Goal: Book appointment/travel/reservation

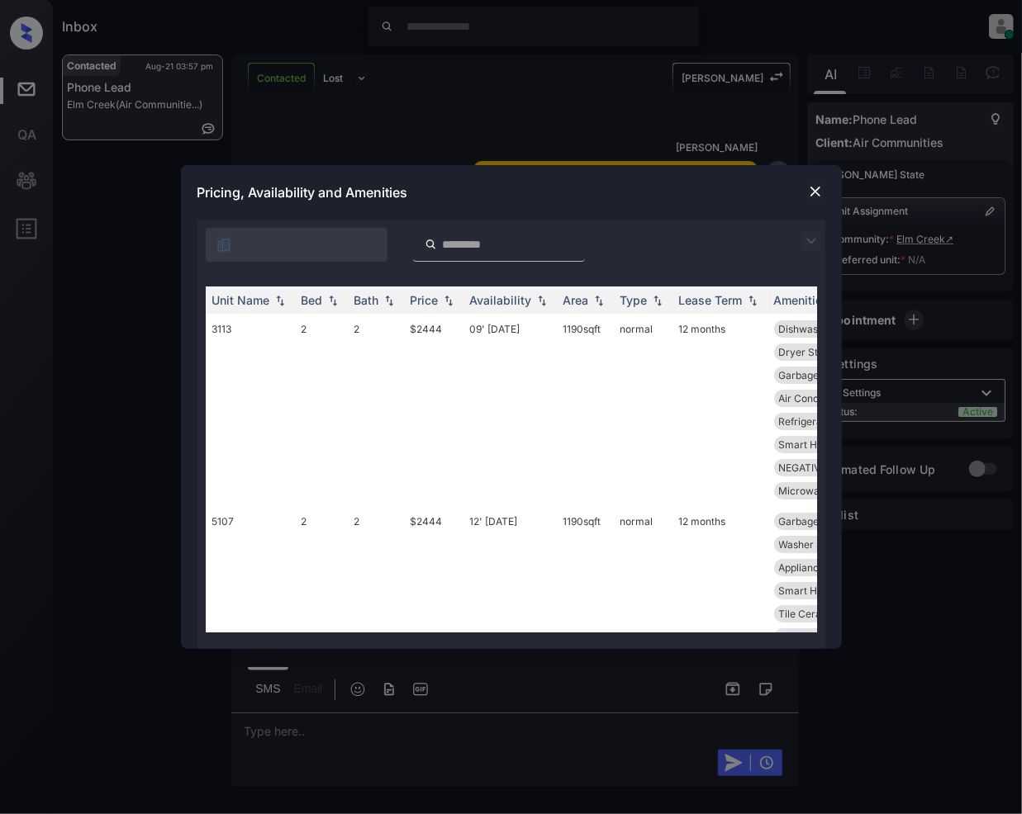
scroll to position [1974, 0]
click at [810, 242] on img at bounding box center [811, 241] width 20 height 20
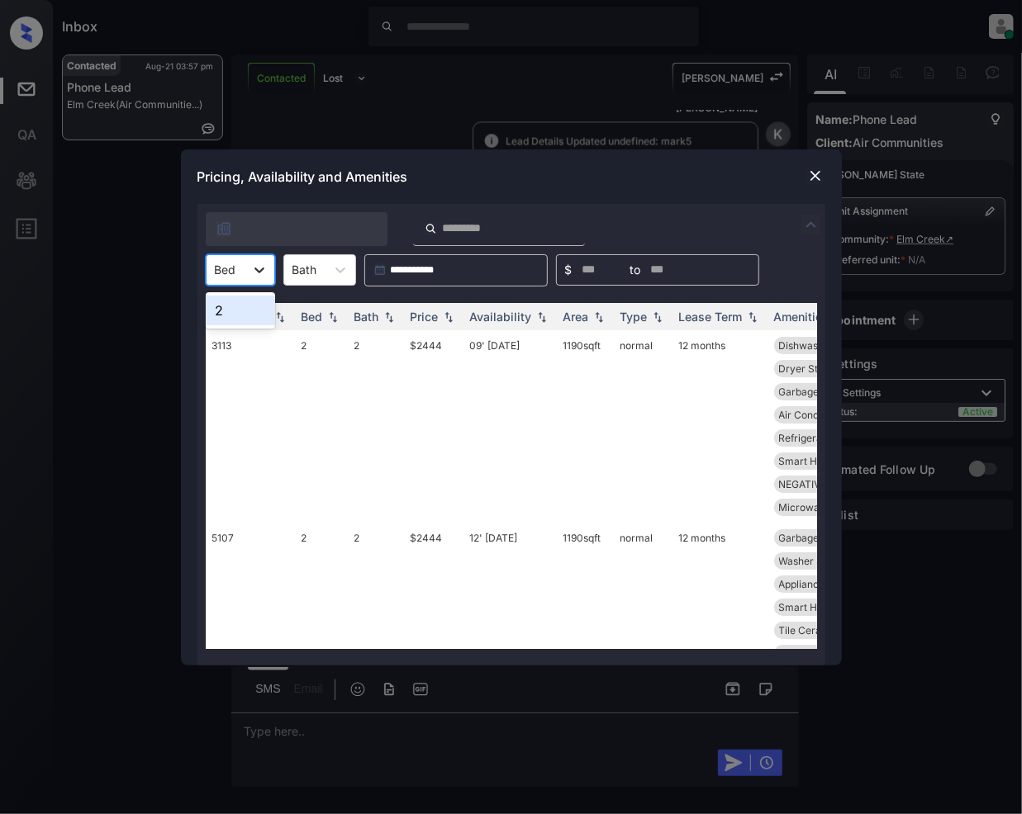
click at [261, 264] on icon at bounding box center [259, 270] width 17 height 17
click at [231, 306] on div "2" at bounding box center [240, 311] width 69 height 30
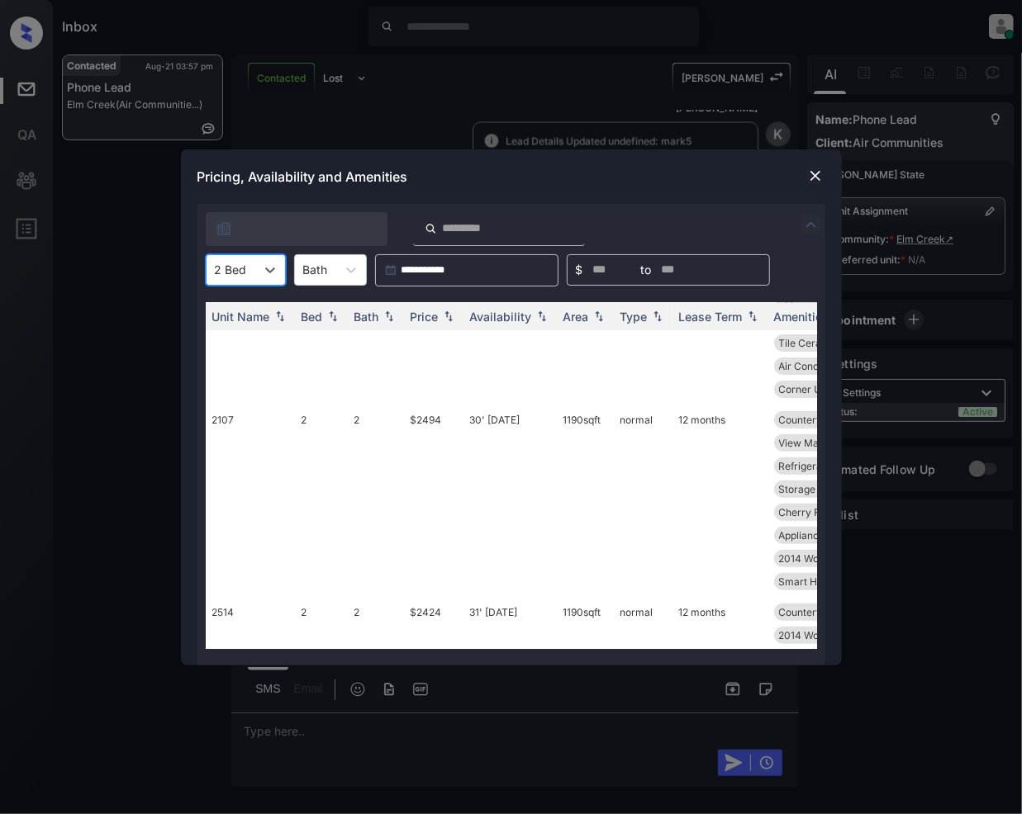
scroll to position [0, 0]
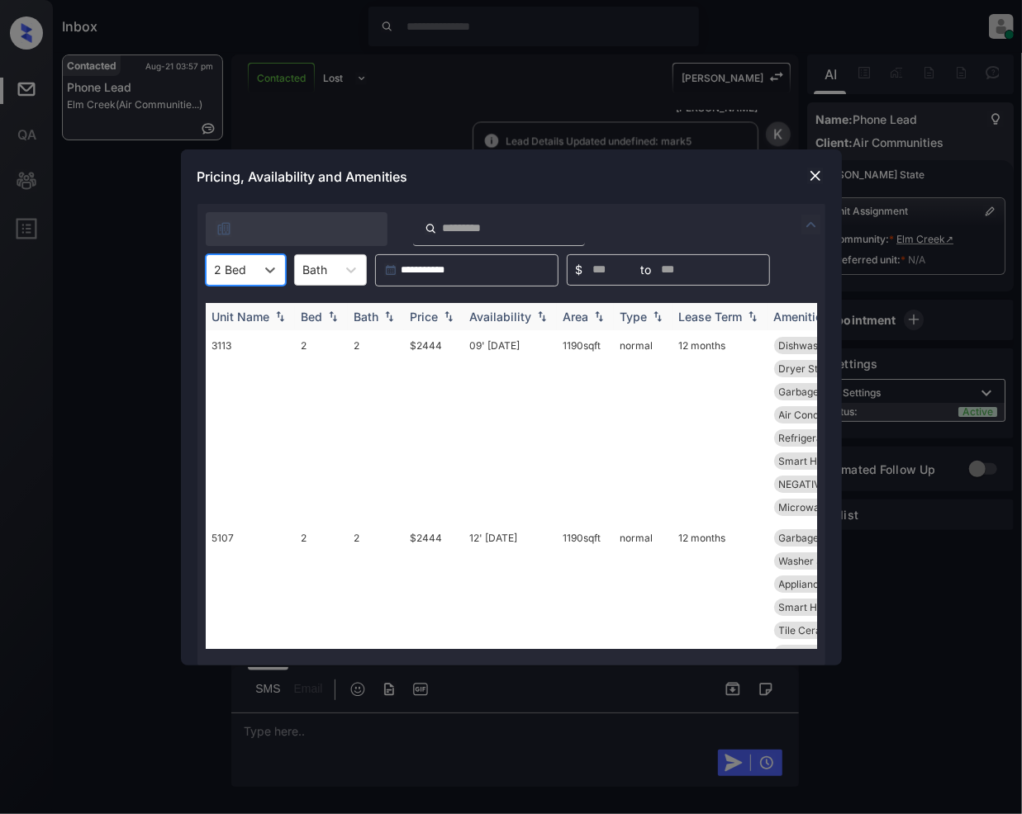
click at [450, 317] on img at bounding box center [448, 317] width 17 height 12
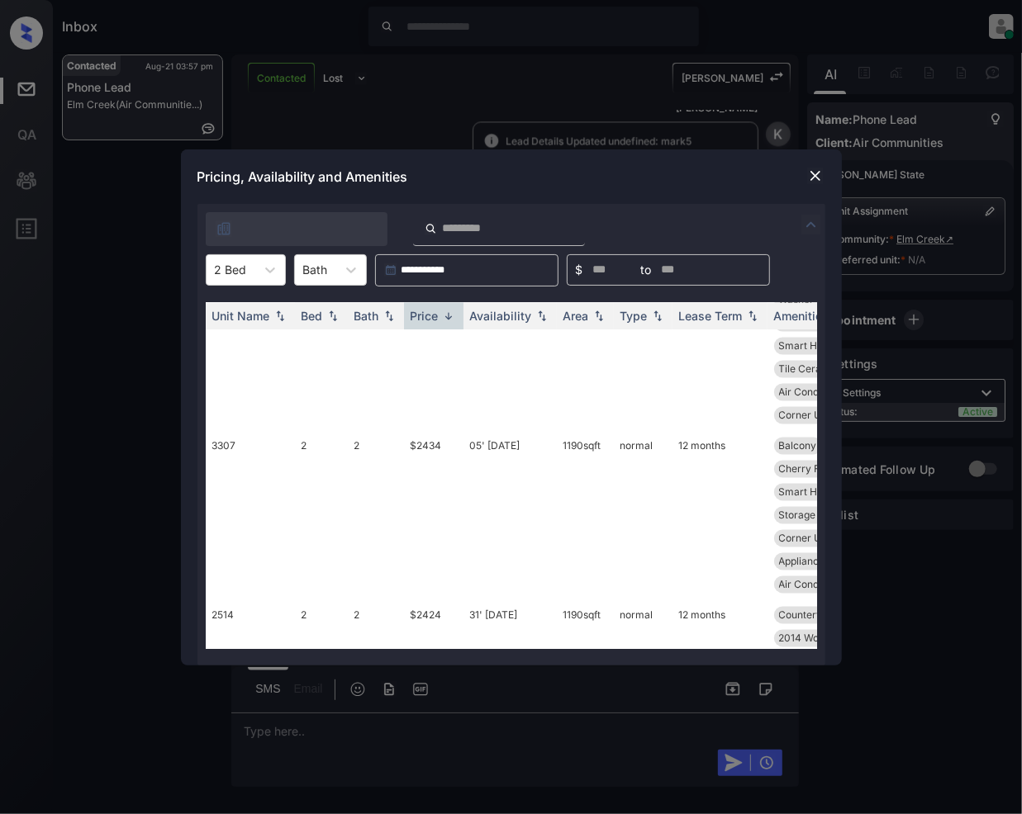
scroll to position [2030, 0]
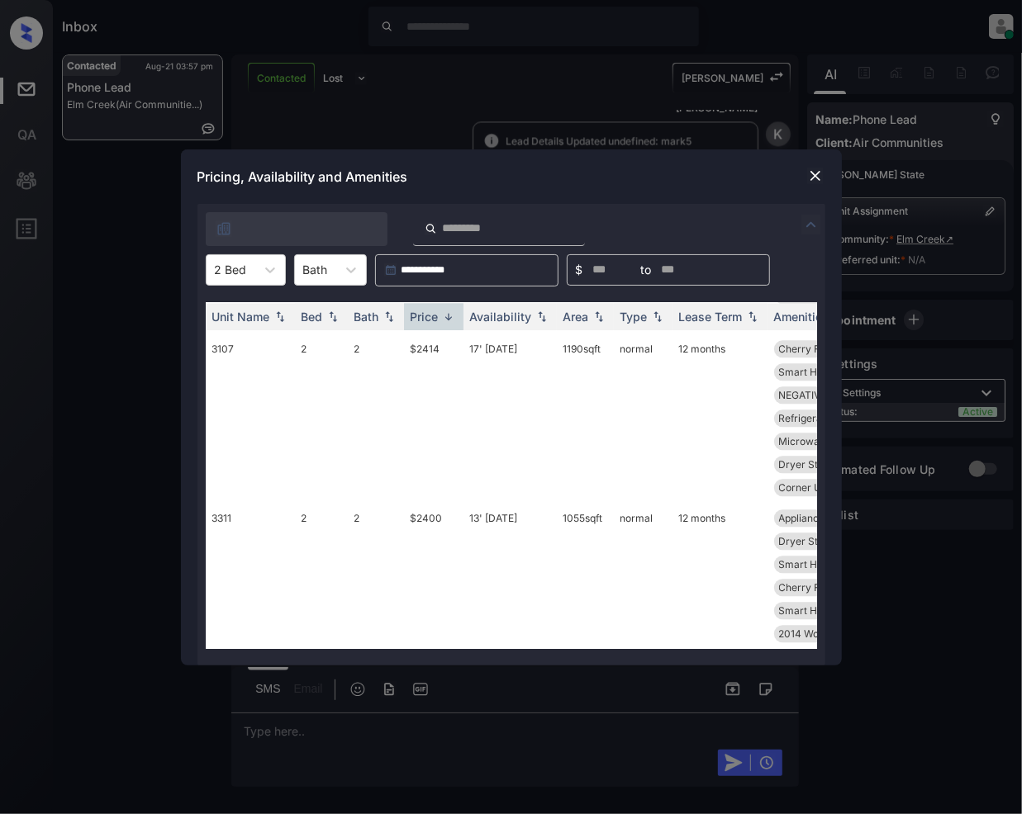
click at [814, 177] on img at bounding box center [815, 176] width 17 height 17
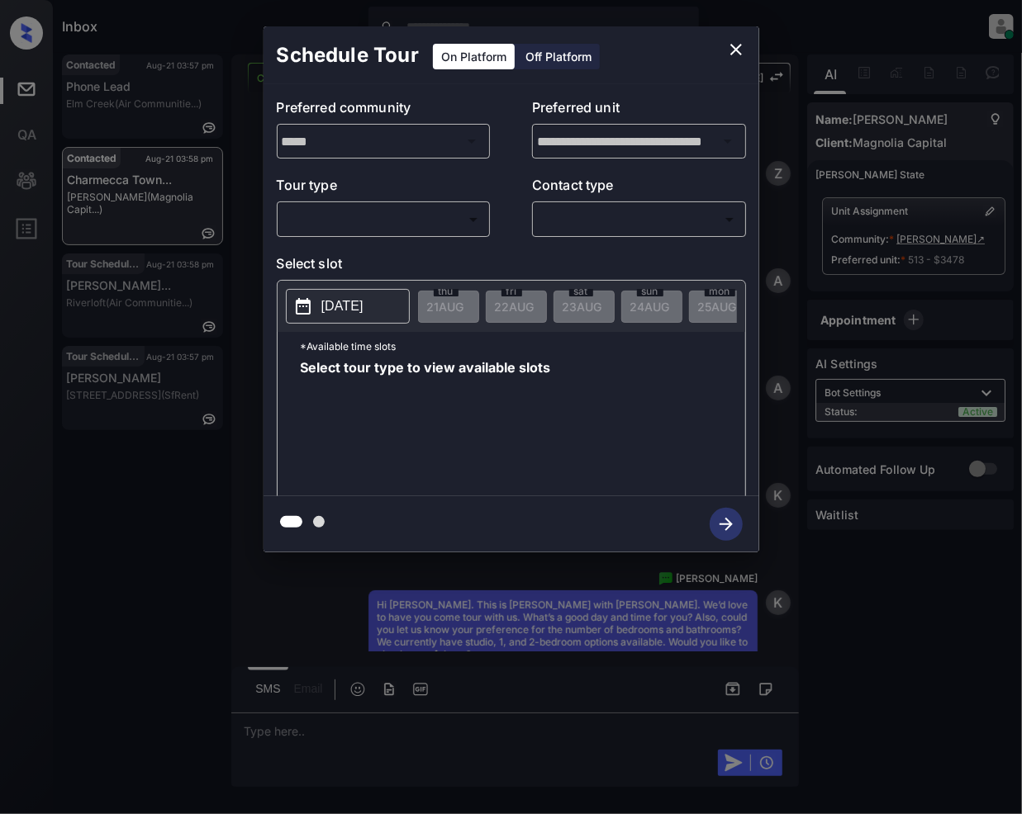
scroll to position [2712, 0]
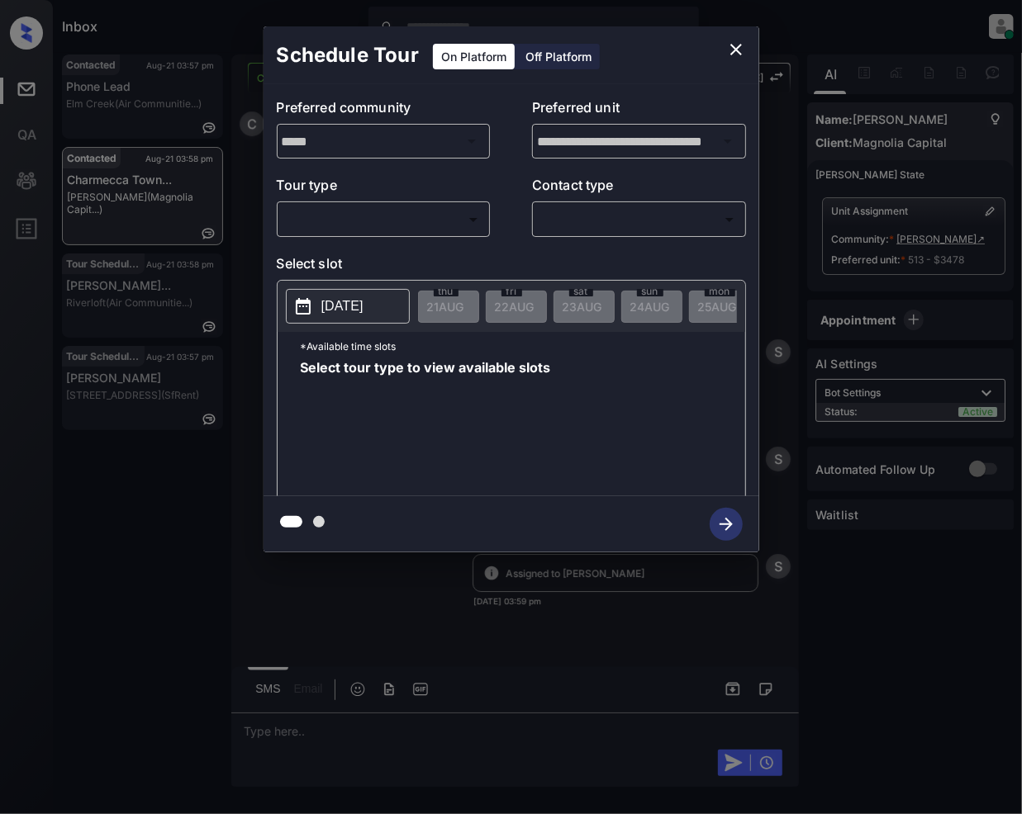
click at [404, 220] on body "Inbox Jeramie Castro Online Set yourself offline Set yourself on break Profile …" at bounding box center [511, 407] width 1022 height 814
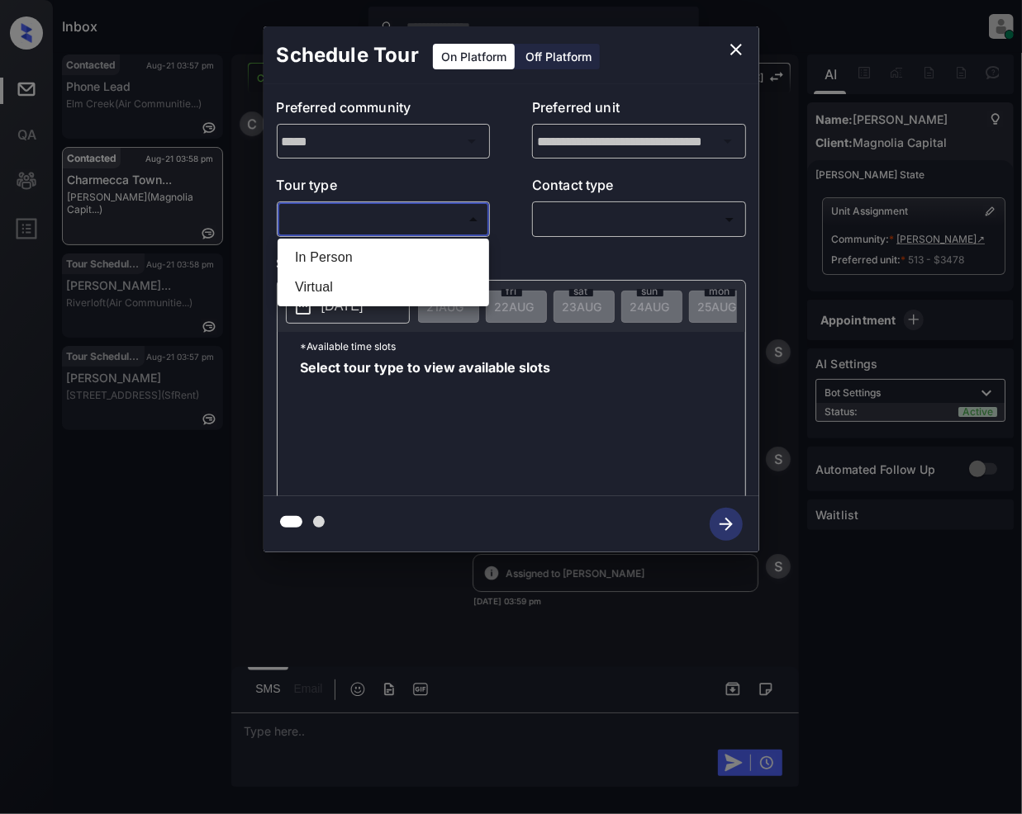
click at [380, 254] on li "In Person" at bounding box center [383, 258] width 203 height 30
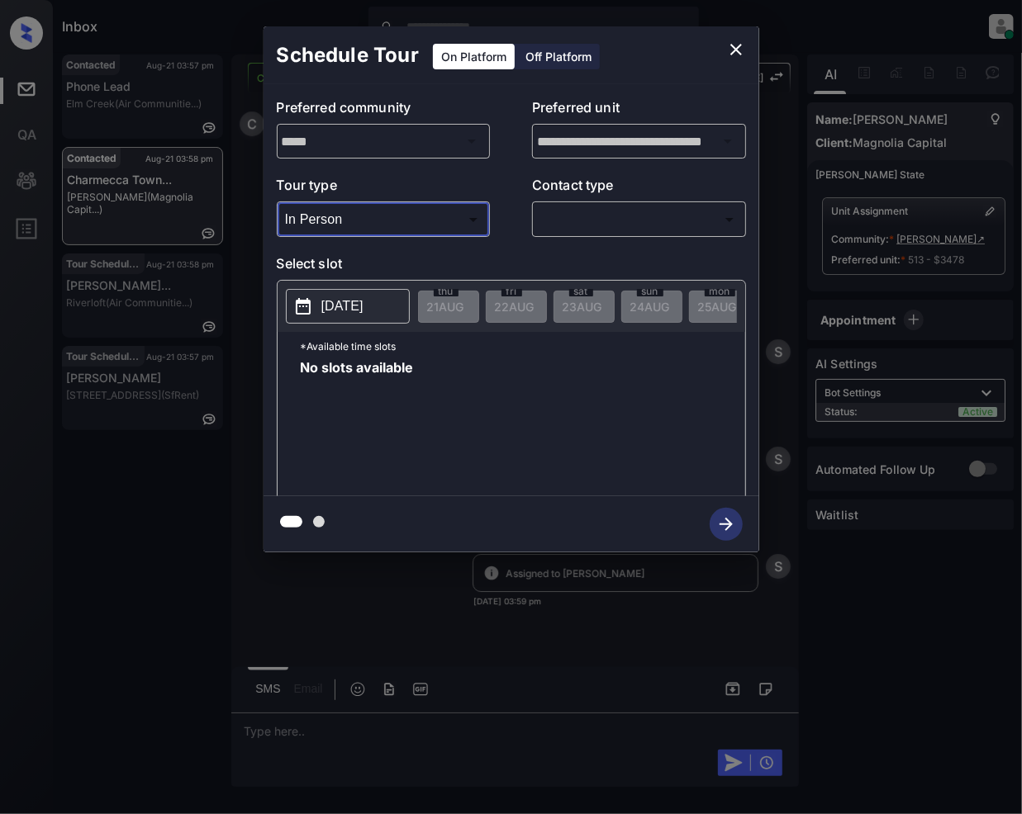
type input "********"
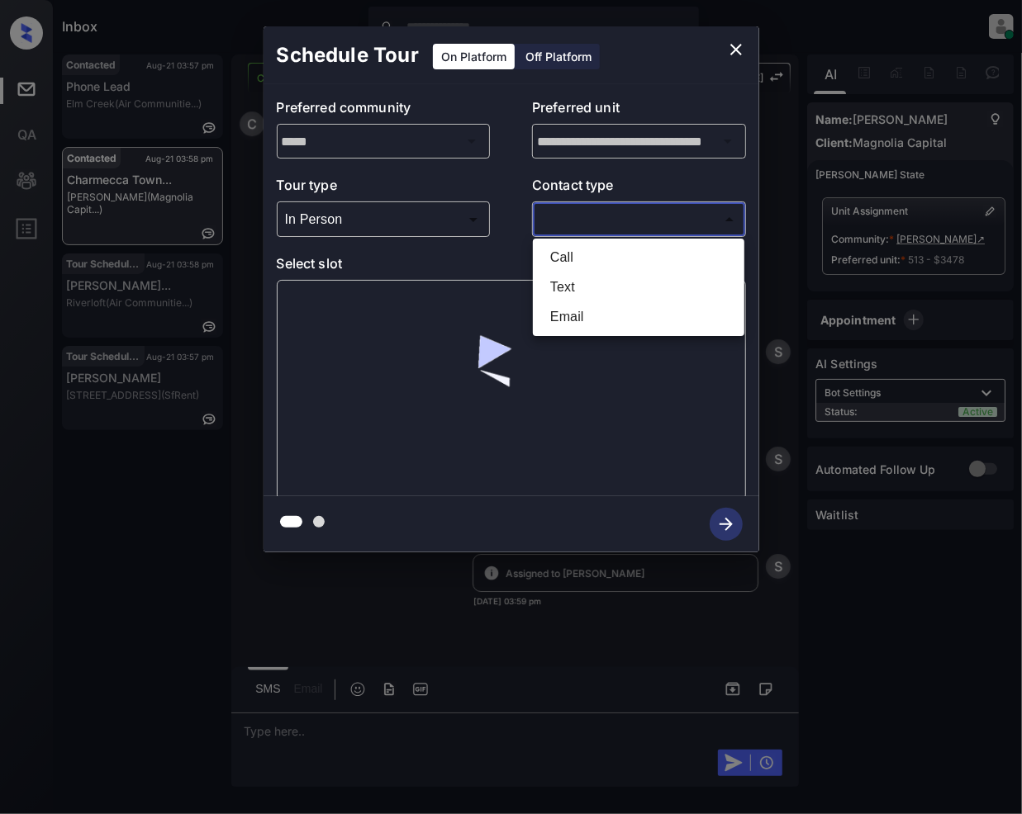
click at [600, 206] on body "Inbox Jeramie Castro Online Set yourself offline Set yourself on break Profile …" at bounding box center [511, 407] width 1022 height 814
drag, startPoint x: 578, startPoint y: 311, endPoint x: 604, endPoint y: 398, distance: 90.6
click at [578, 311] on li "Email" at bounding box center [638, 317] width 203 height 30
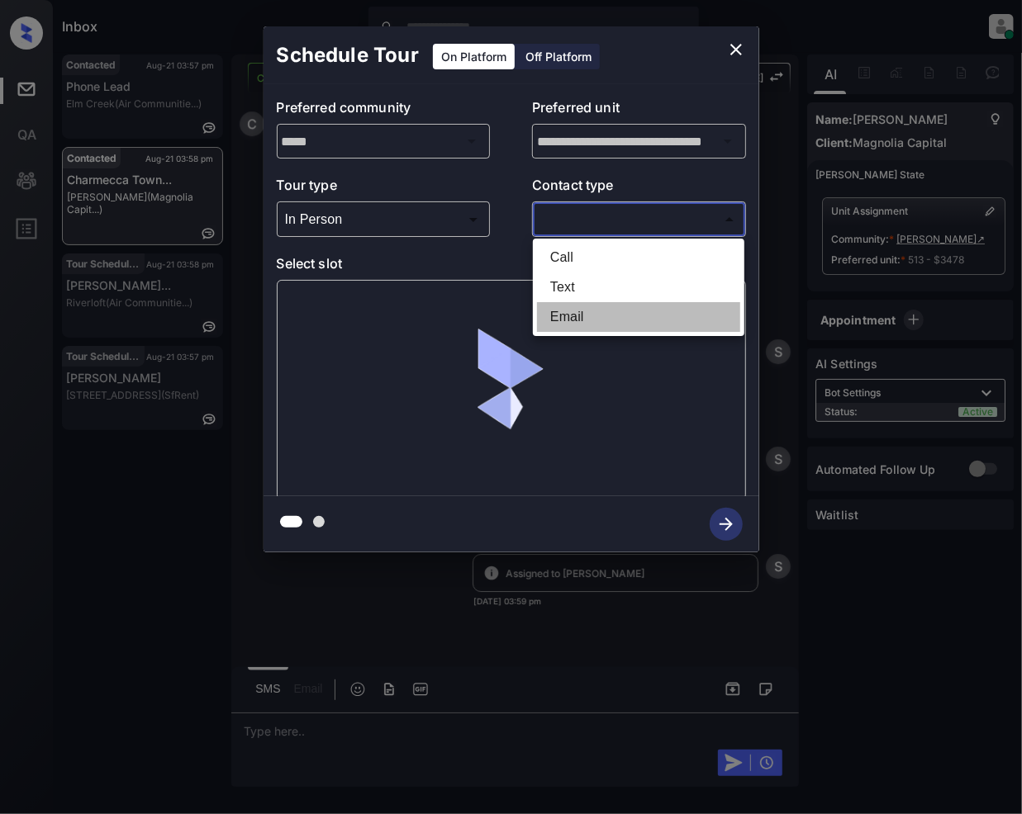
type input "*****"
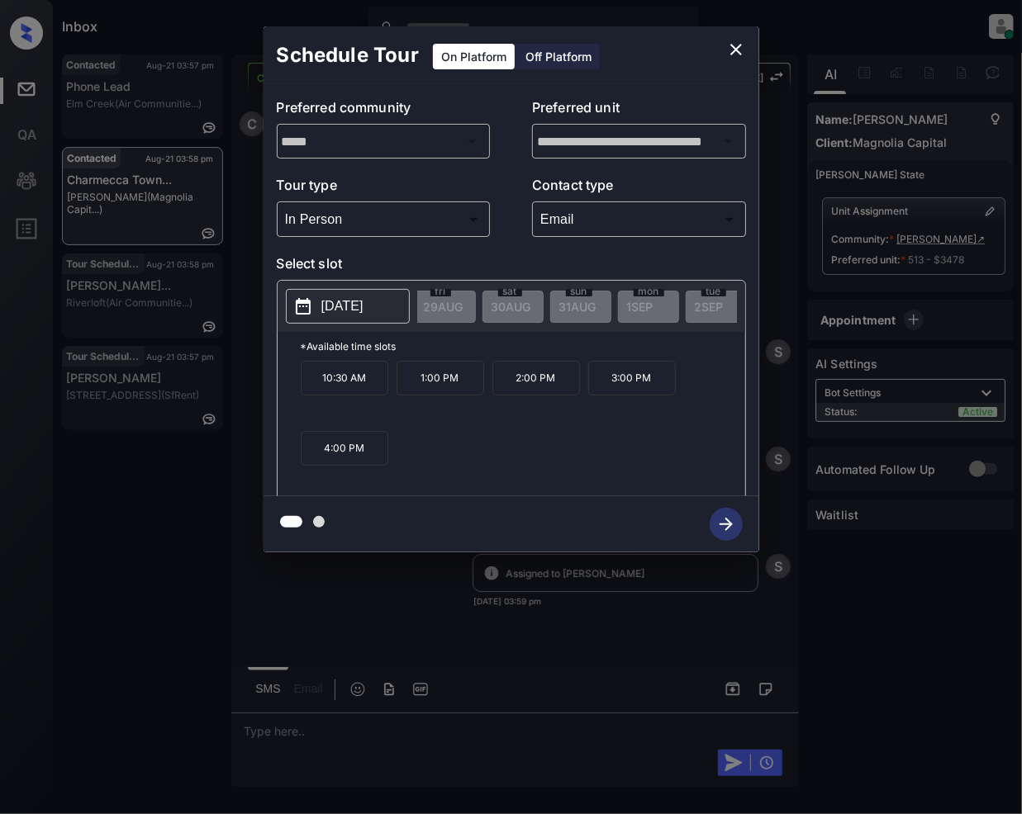
scroll to position [0, 572]
click at [727, 48] on icon "close" at bounding box center [736, 50] width 20 height 20
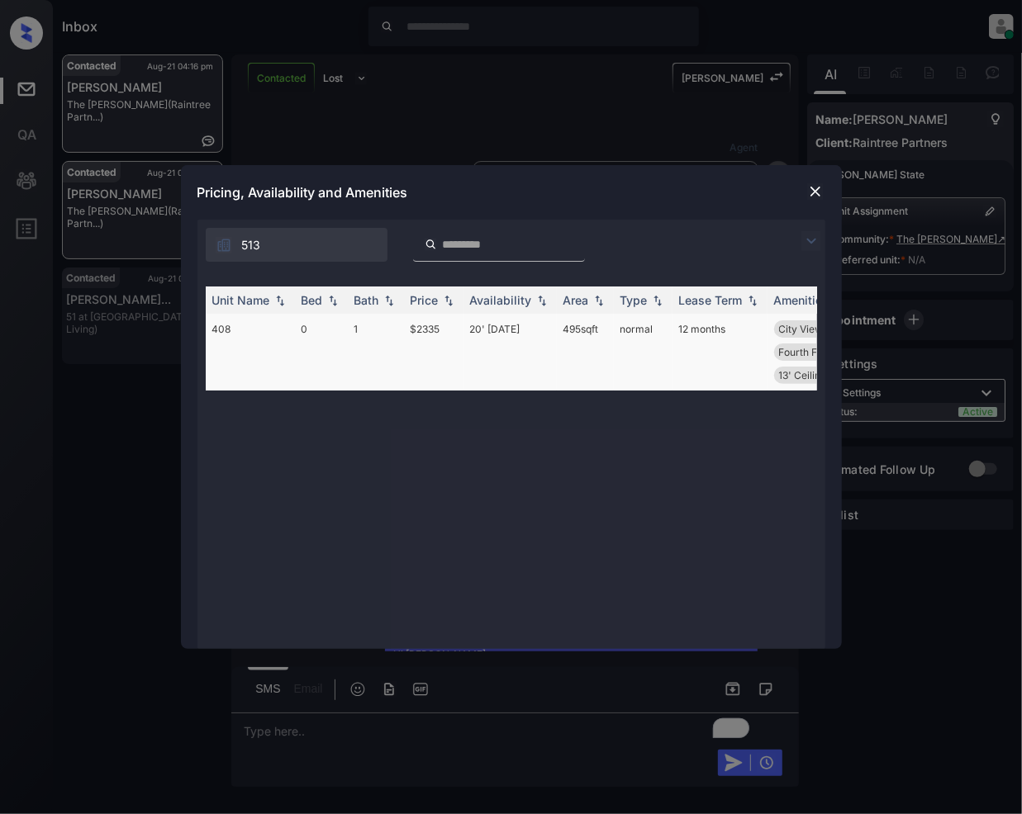
scroll to position [502, 0]
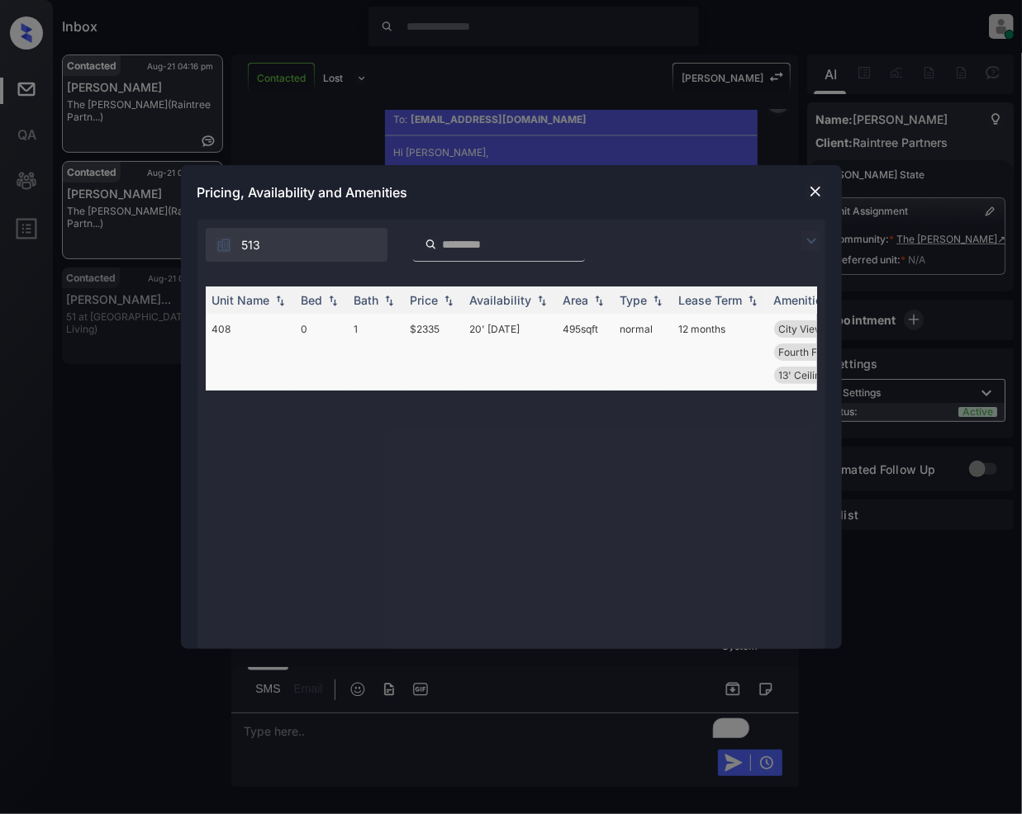
click at [441, 331] on td "$2335" at bounding box center [433, 352] width 59 height 77
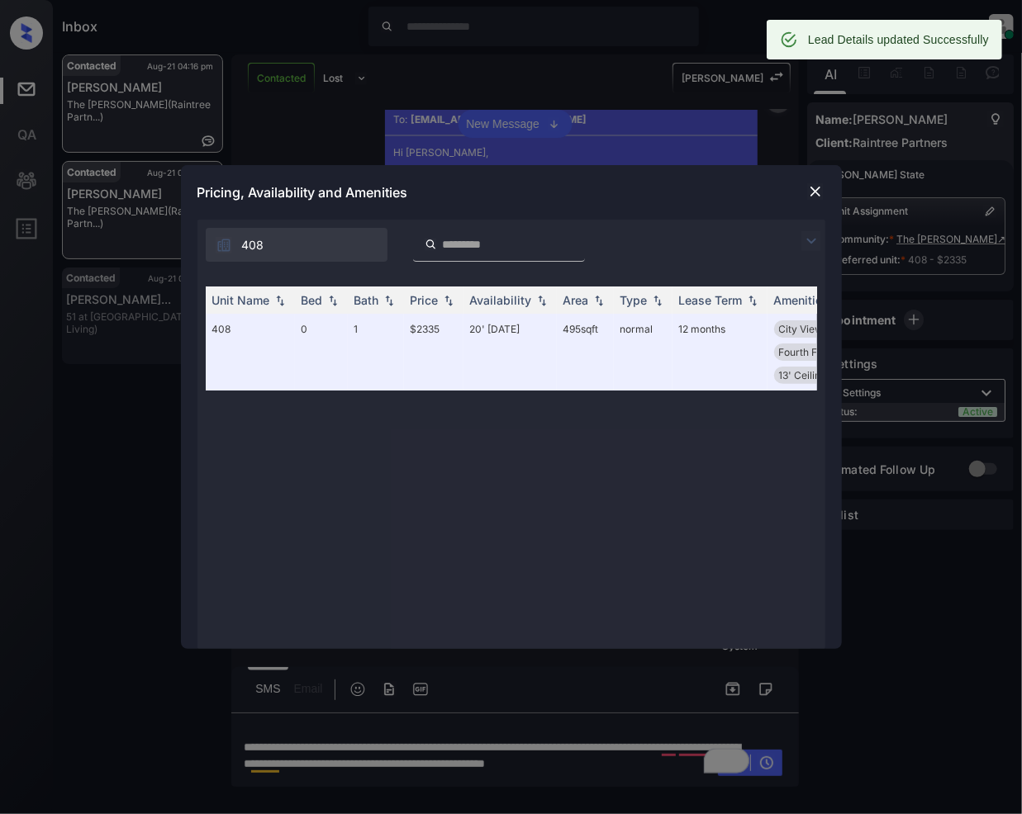
click at [814, 192] on img at bounding box center [815, 191] width 17 height 17
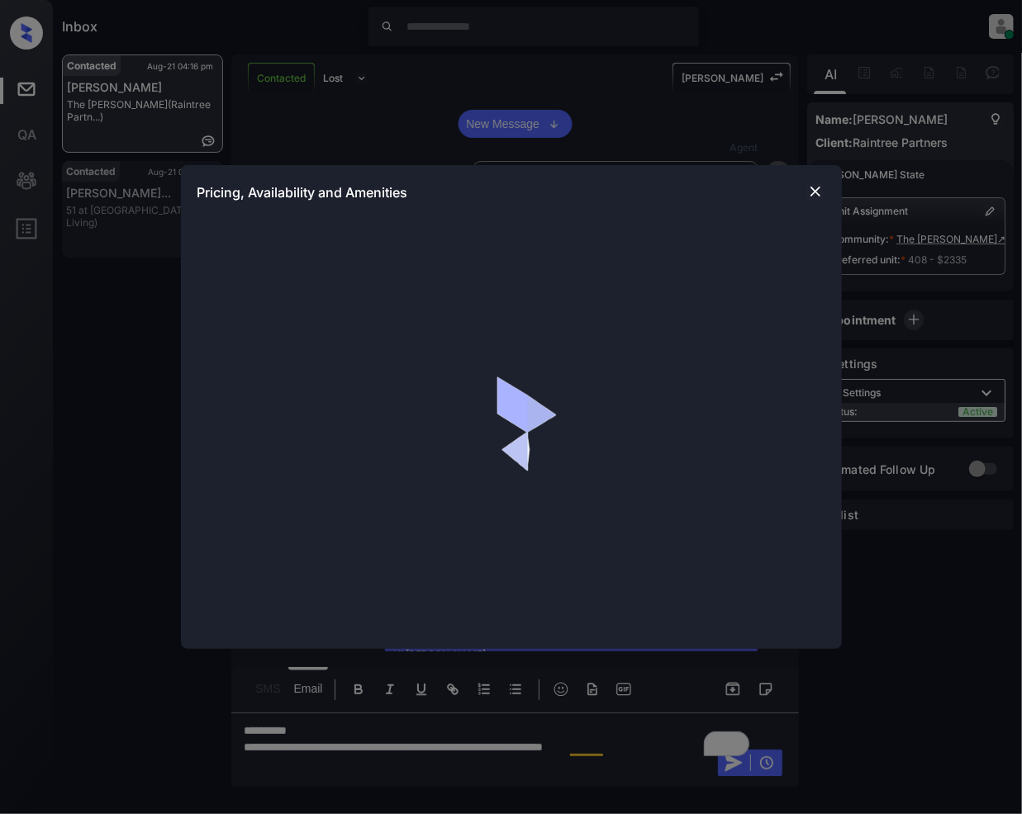
scroll to position [502, 0]
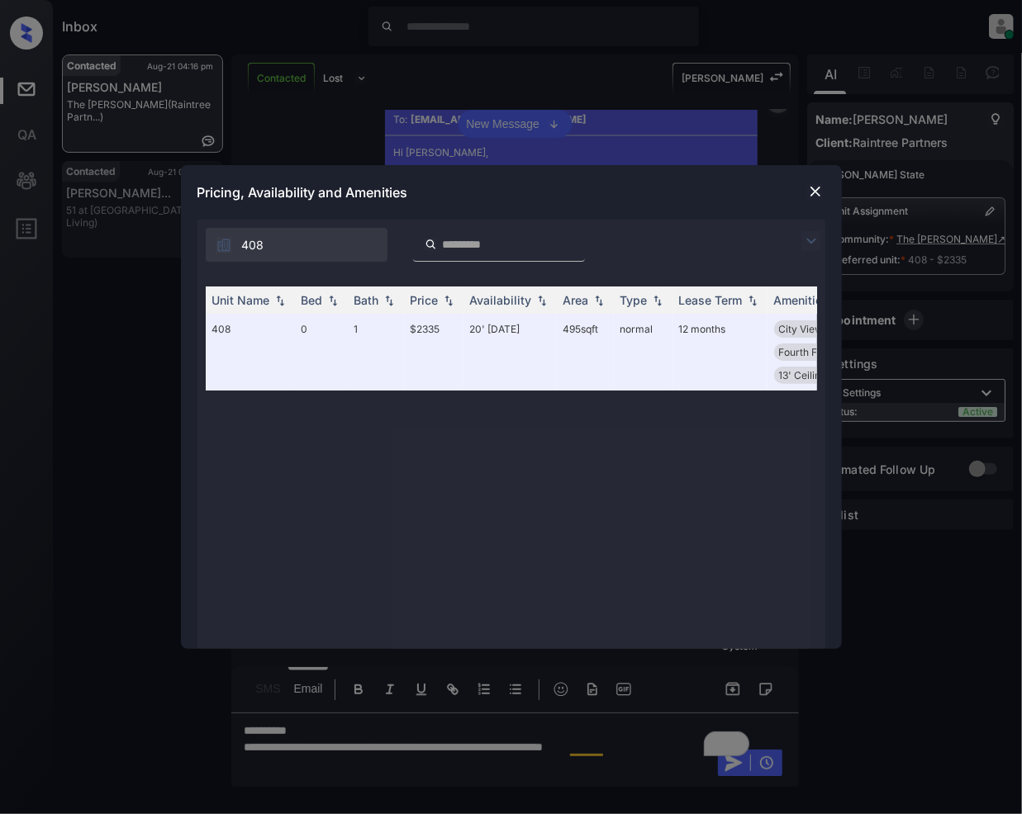
click at [813, 192] on img at bounding box center [815, 191] width 17 height 17
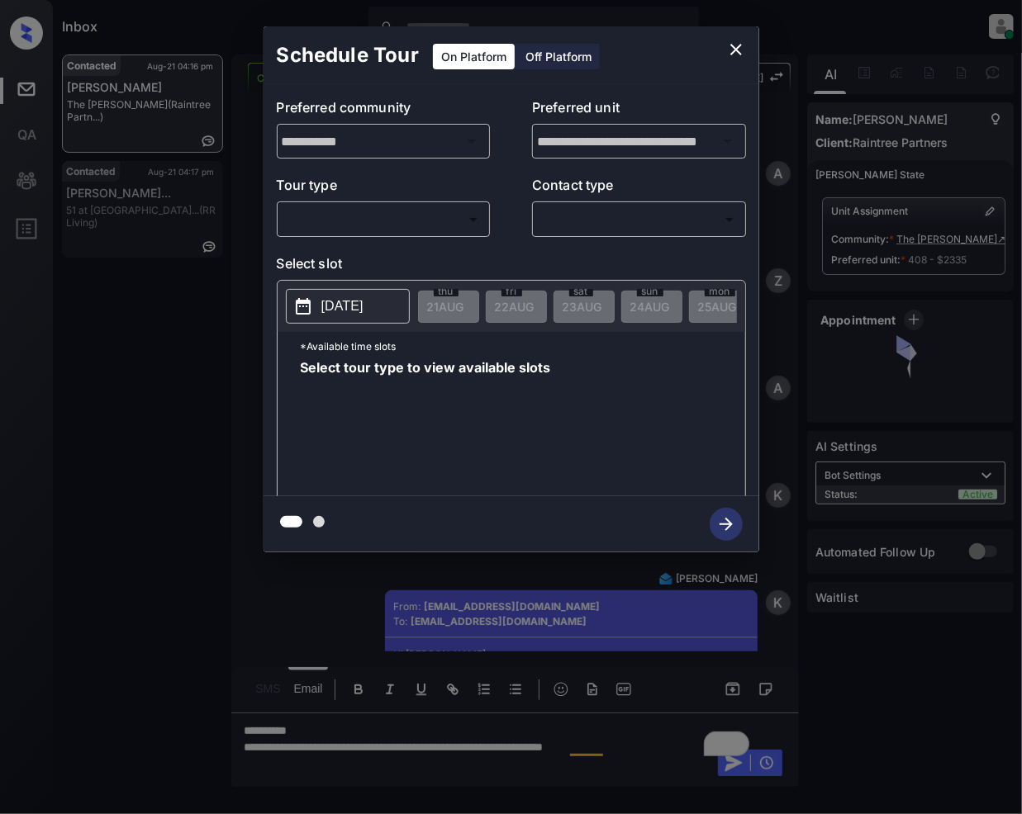
scroll to position [502, 0]
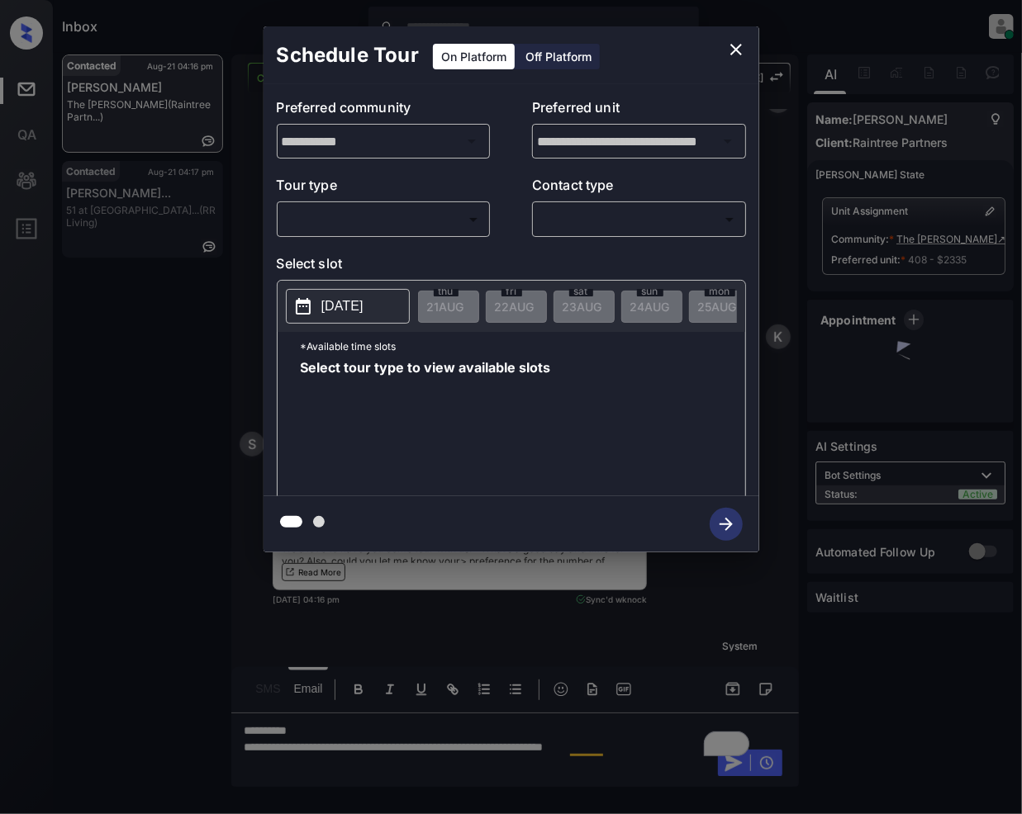
click at [401, 218] on body "Inbox Jeramie Castro Online Set yourself offline Set yourself on break Profile …" at bounding box center [511, 407] width 1022 height 814
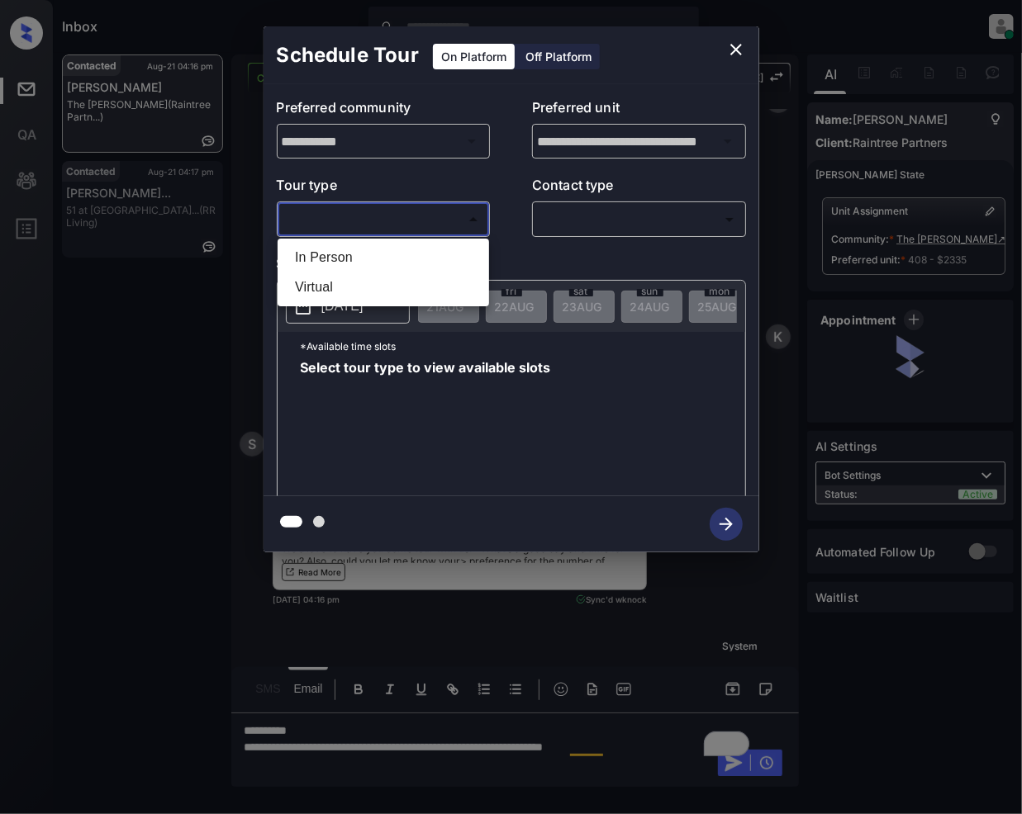
click at [334, 254] on li "In Person" at bounding box center [383, 258] width 203 height 30
type input "********"
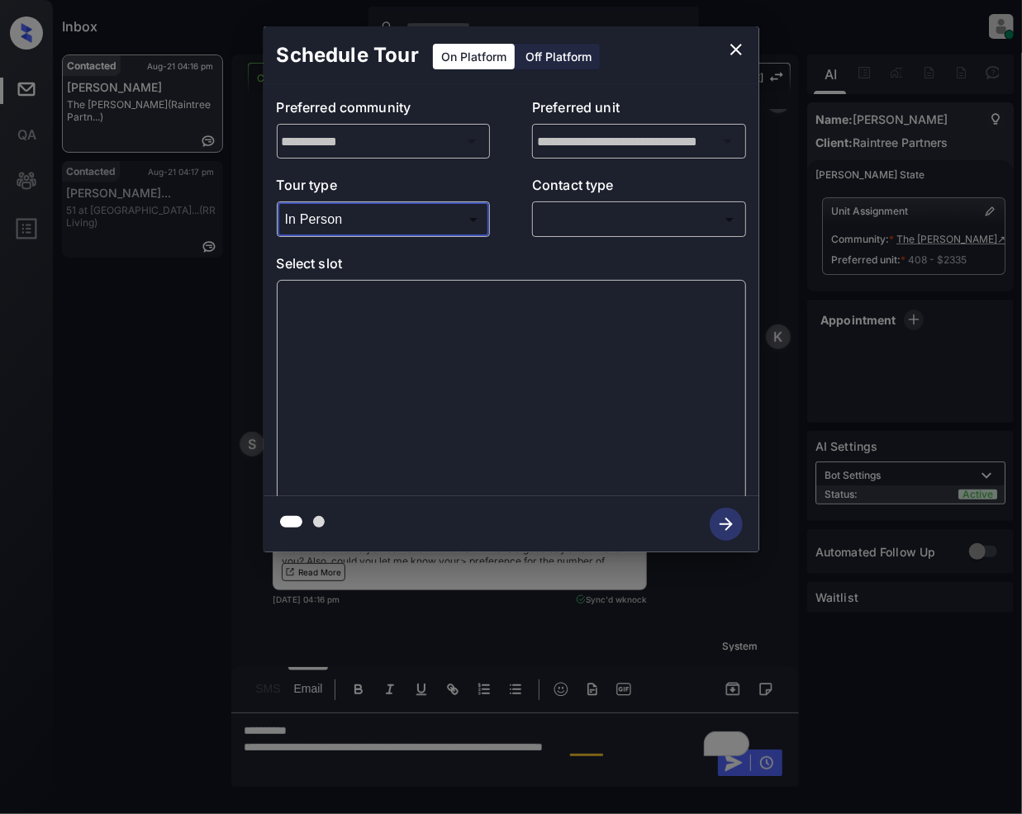
click at [578, 206] on body "Inbox Jeramie Castro Online Set yourself offline Set yourself on break Profile …" at bounding box center [511, 407] width 1022 height 814
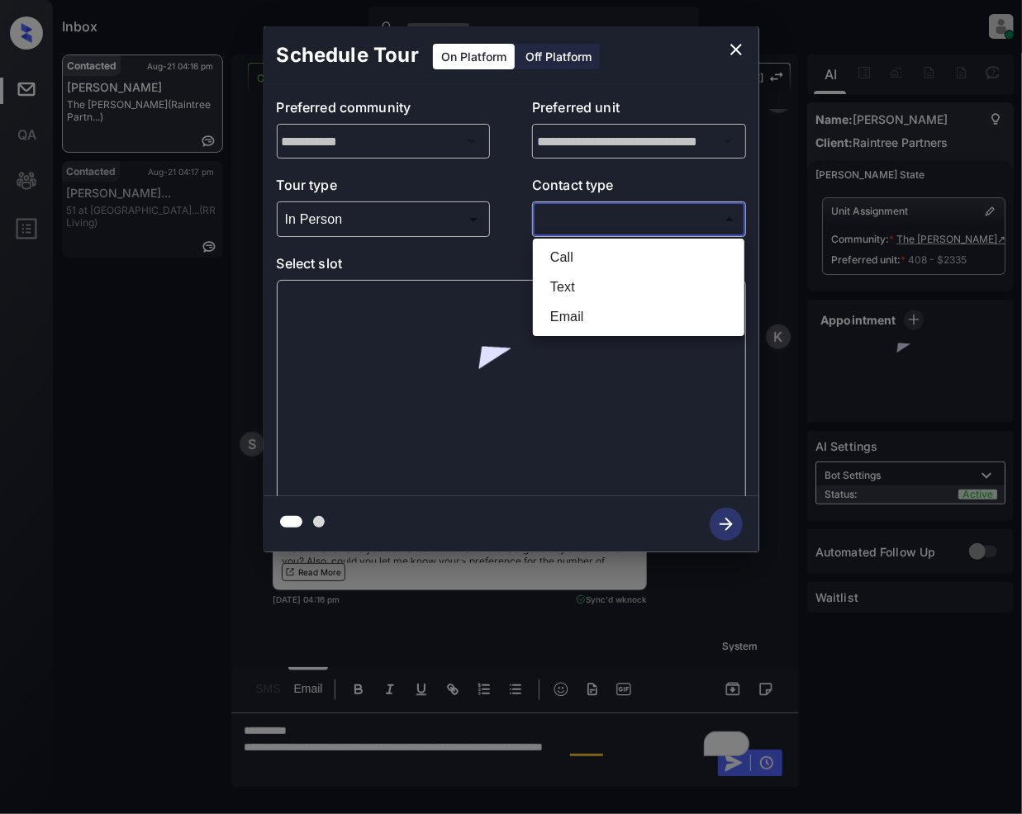
click at [562, 315] on li "Email" at bounding box center [638, 317] width 203 height 30
type input "*****"
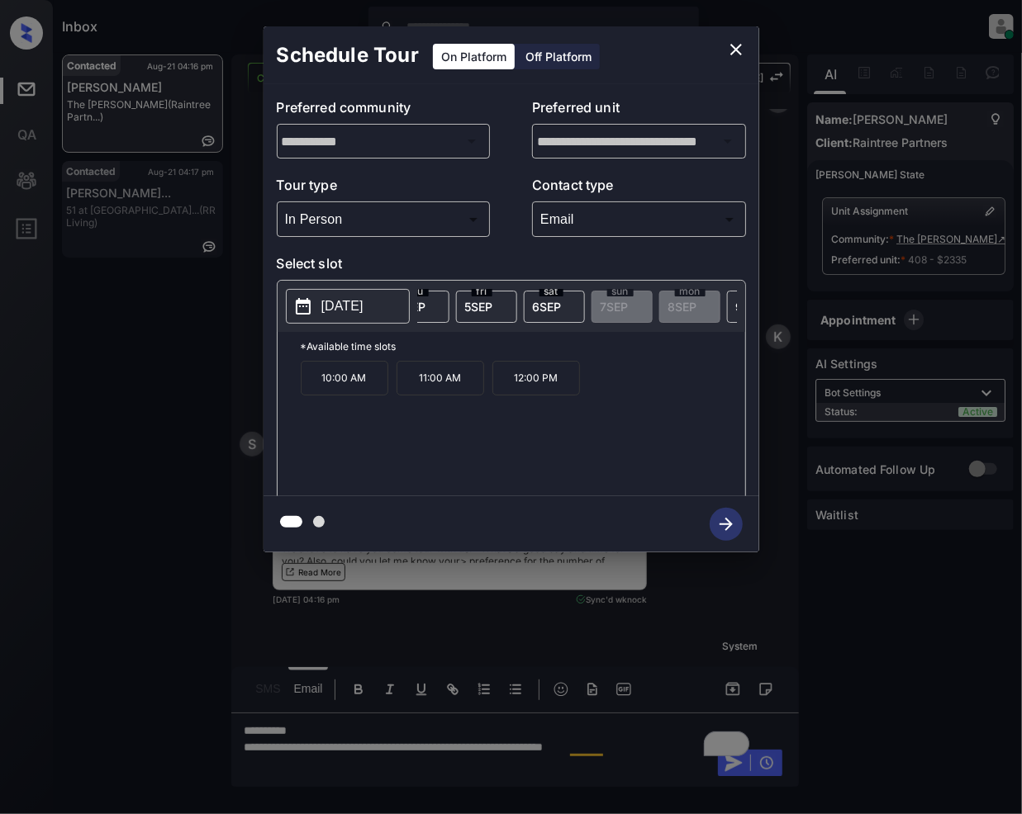
scroll to position [0, 969]
click at [734, 50] on icon "close" at bounding box center [736, 50] width 12 height 12
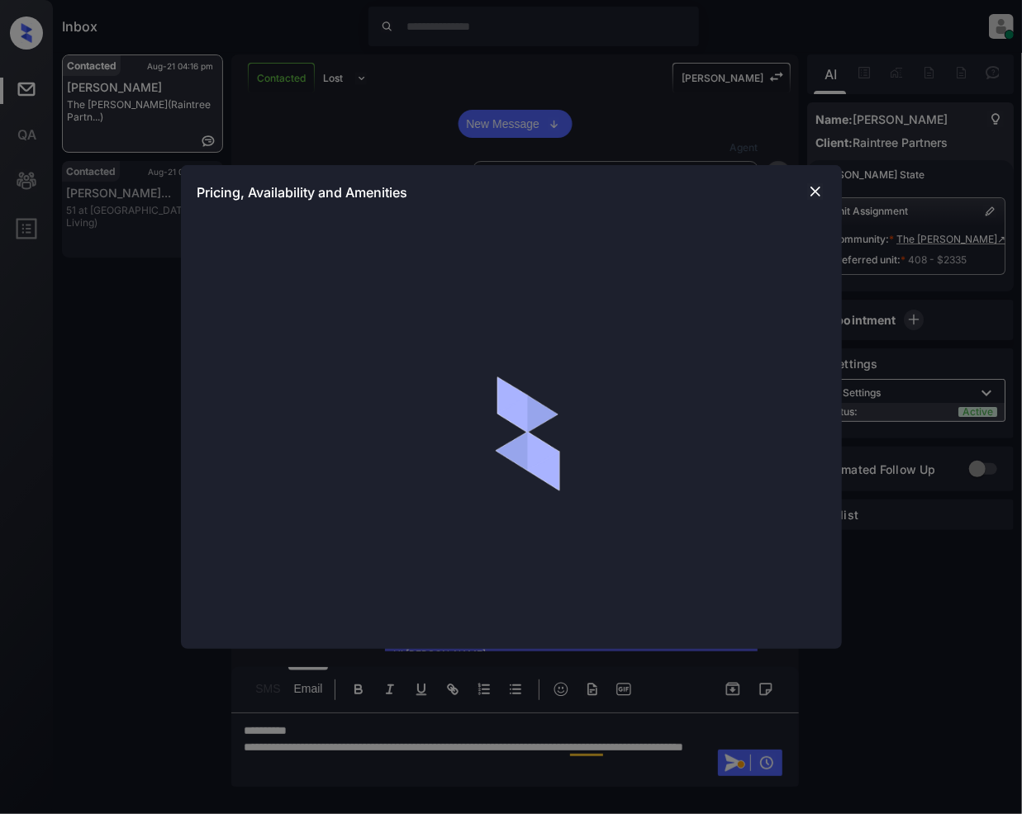
scroll to position [502, 0]
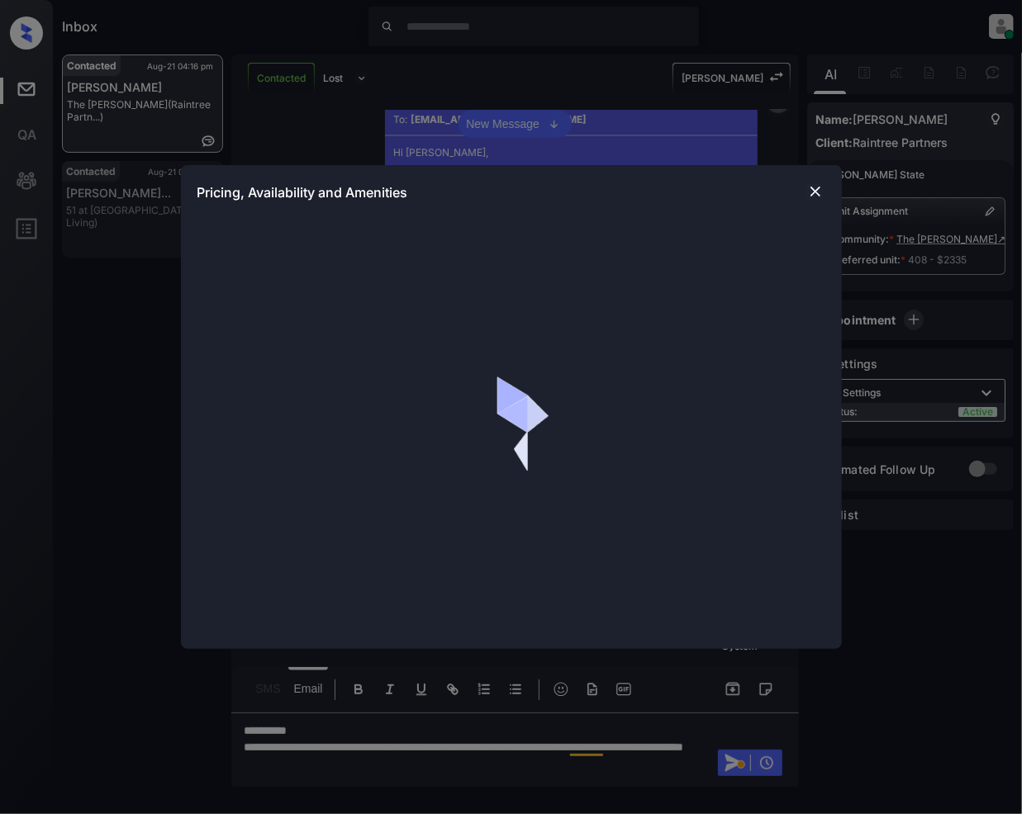
click at [813, 192] on img at bounding box center [815, 191] width 17 height 17
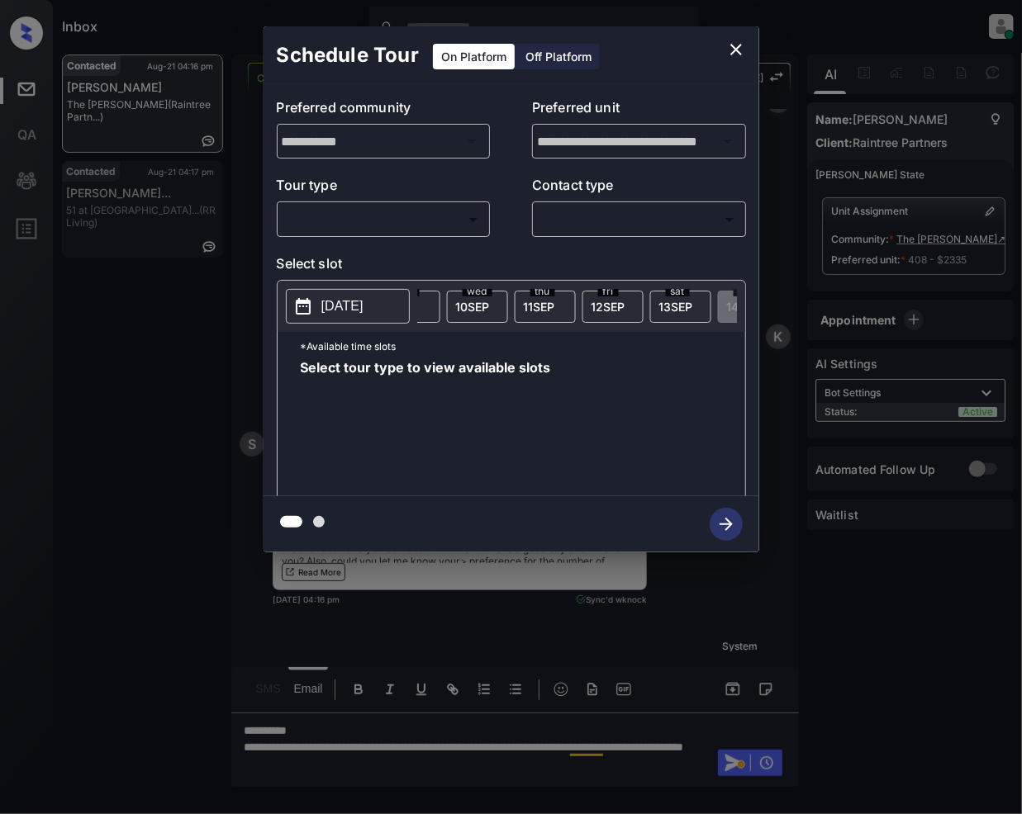
scroll to position [0, 1365]
click at [738, 44] on icon "close" at bounding box center [736, 50] width 20 height 20
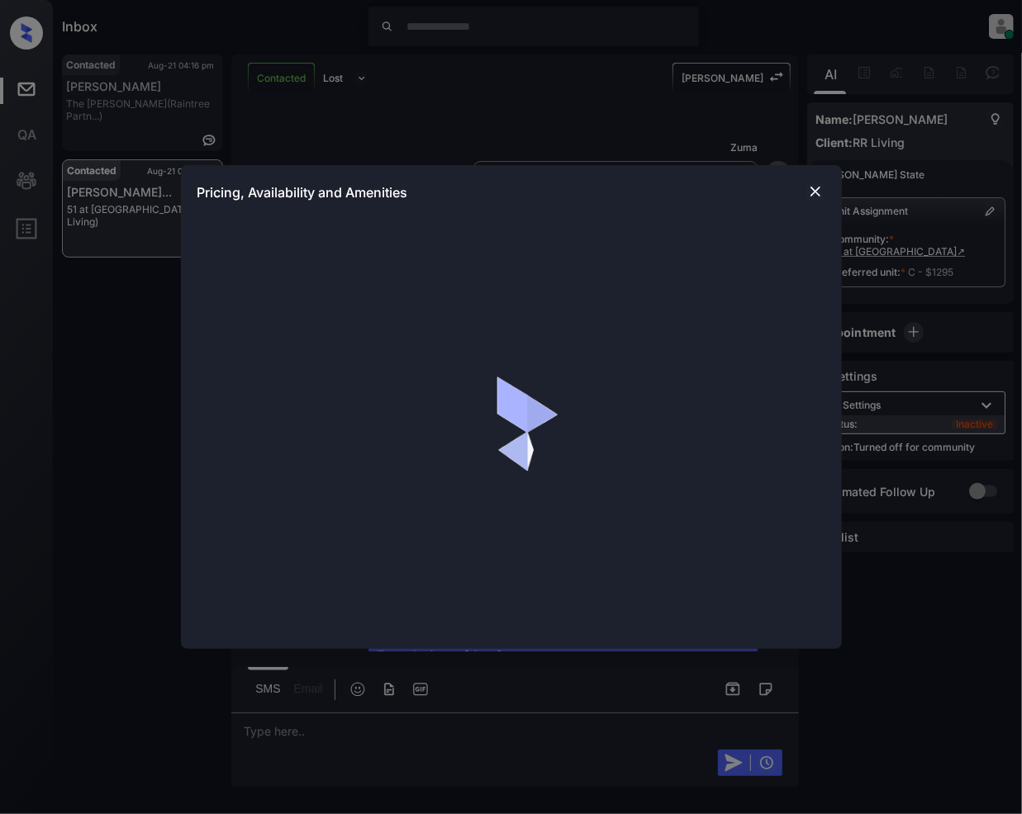
scroll to position [4893, 0]
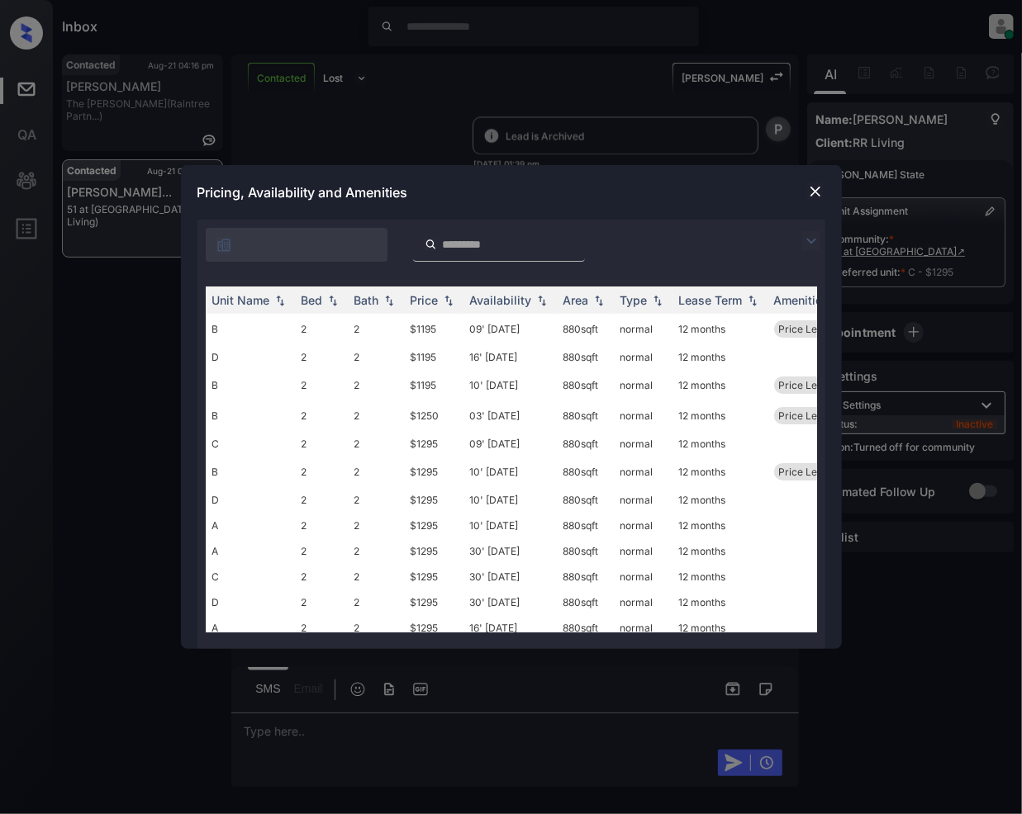
click at [816, 238] on img at bounding box center [811, 241] width 20 height 20
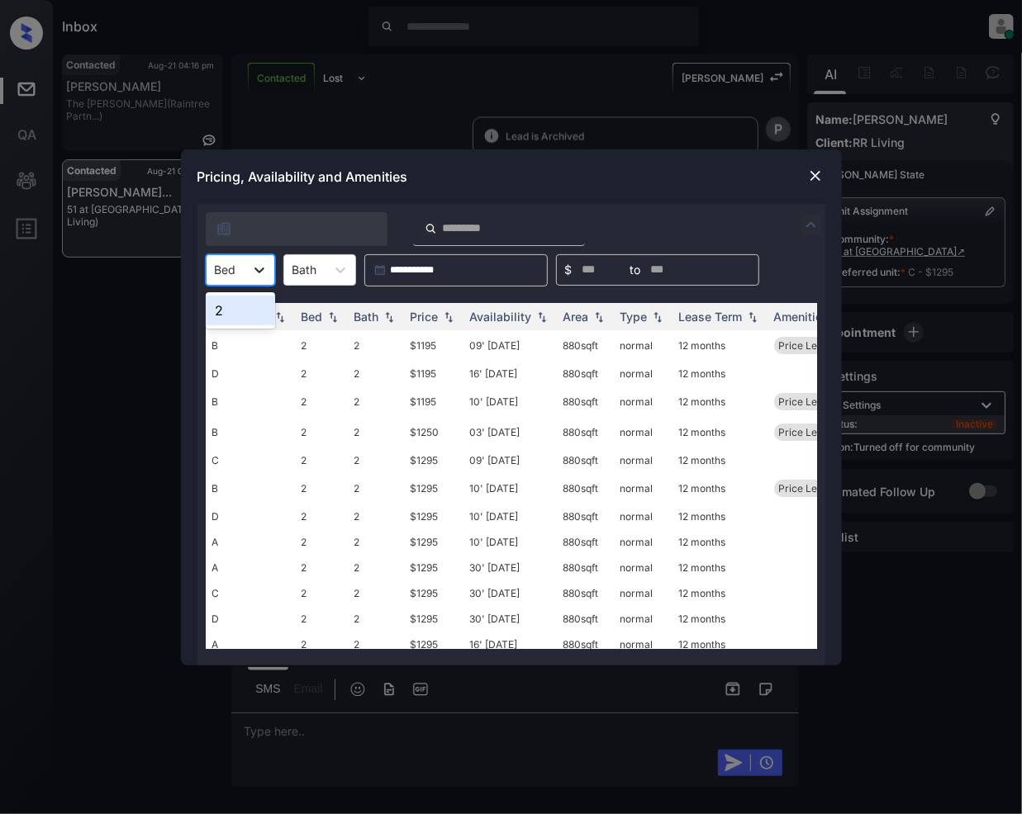
click at [255, 263] on icon at bounding box center [259, 270] width 17 height 17
click at [251, 317] on div "2" at bounding box center [240, 311] width 69 height 30
click at [816, 170] on img at bounding box center [815, 176] width 17 height 17
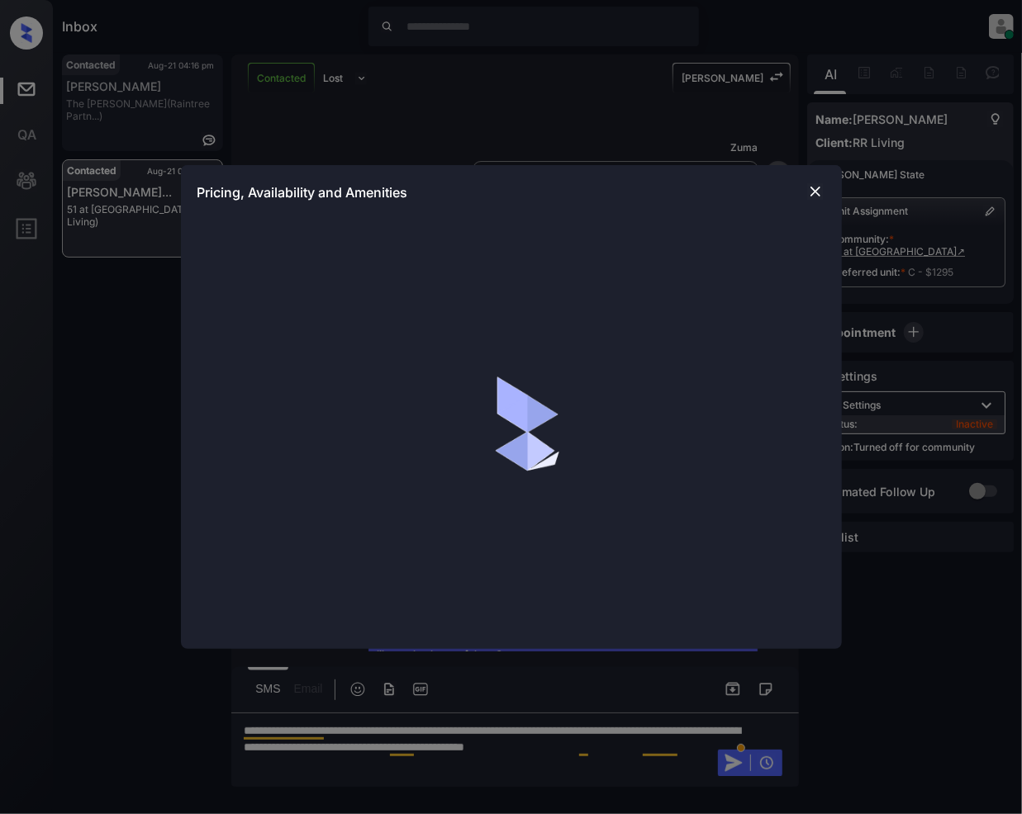
scroll to position [4893, 0]
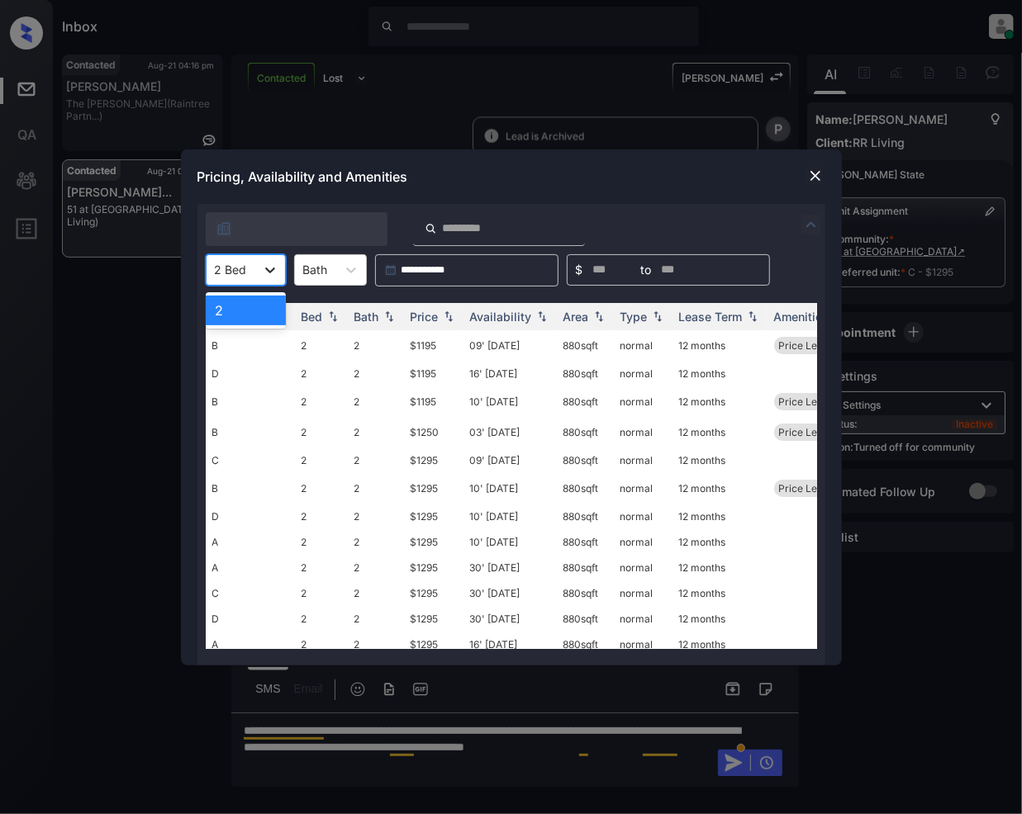
click at [268, 262] on icon at bounding box center [270, 270] width 17 height 17
click at [225, 311] on div "2" at bounding box center [246, 311] width 80 height 30
click at [244, 268] on div at bounding box center [259, 270] width 30 height 30
click at [807, 169] on img at bounding box center [815, 176] width 17 height 17
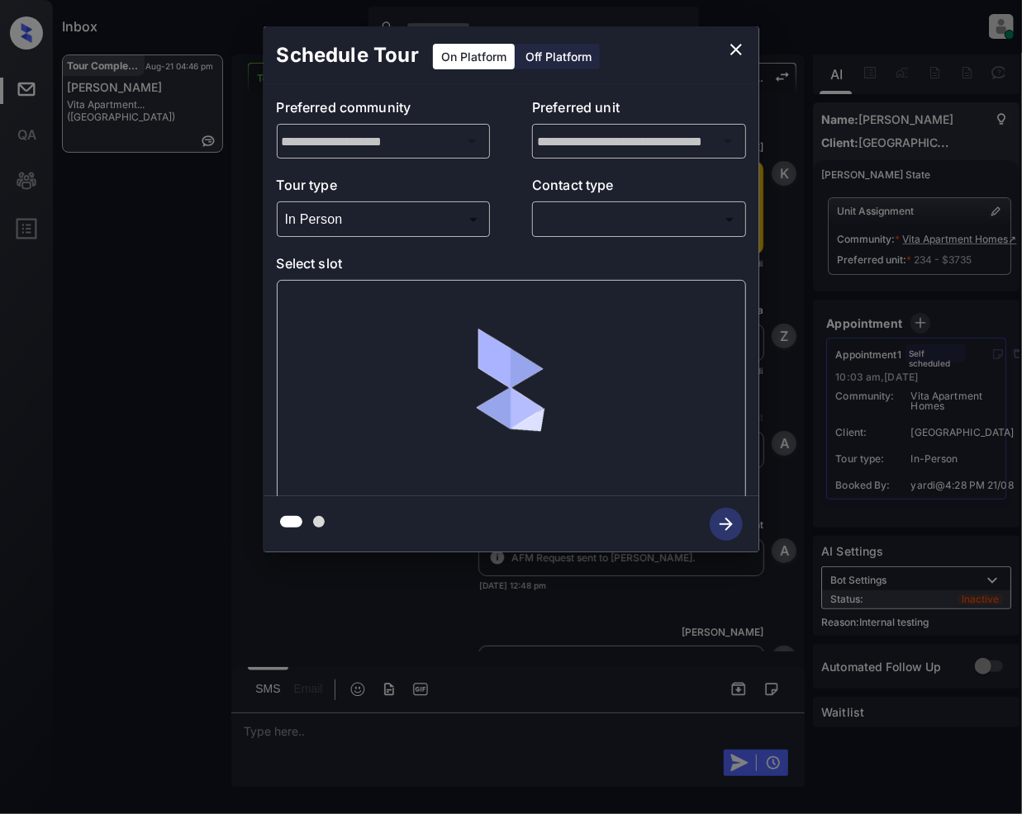
scroll to position [9614, 0]
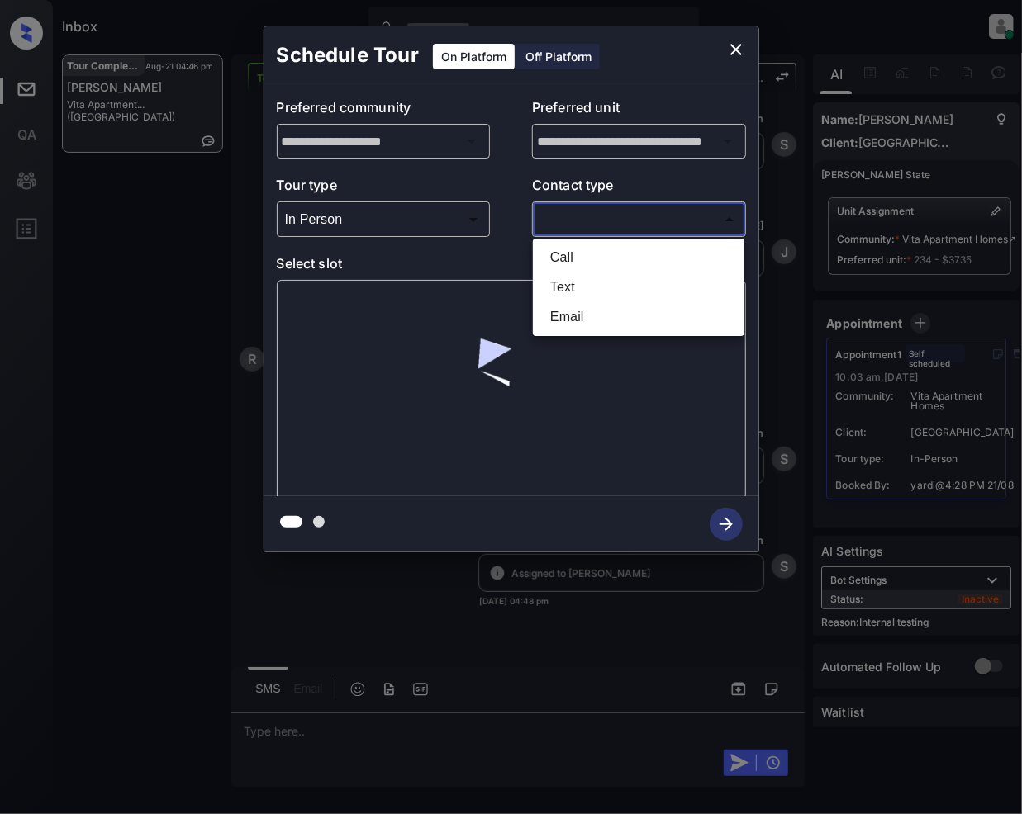
click at [571, 226] on body "Inbox [PERSON_NAME] Online Set yourself offline Set yourself on break Profile S…" at bounding box center [511, 407] width 1022 height 814
click at [576, 284] on li "Text" at bounding box center [638, 288] width 203 height 30
type input "****"
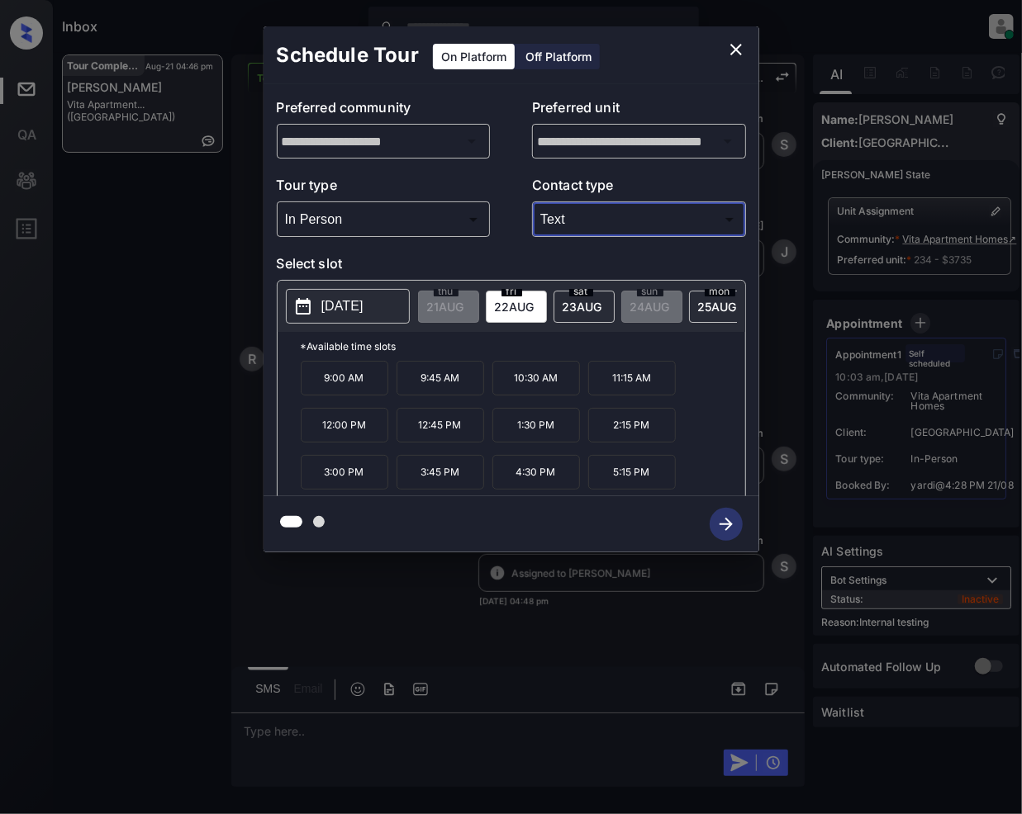
click at [464, 306] on span "23 AUG" at bounding box center [445, 307] width 37 height 14
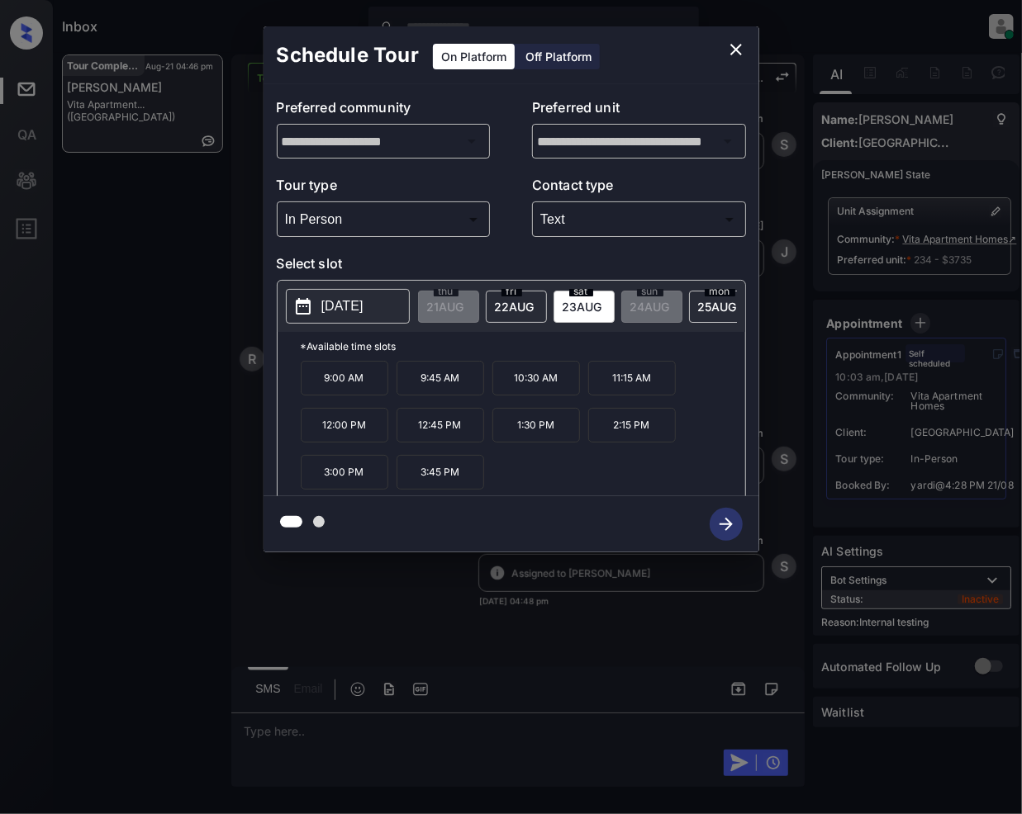
click at [699, 309] on div "mon 25 AUG" at bounding box center [719, 307] width 61 height 32
click at [738, 47] on icon "close" at bounding box center [736, 50] width 12 height 12
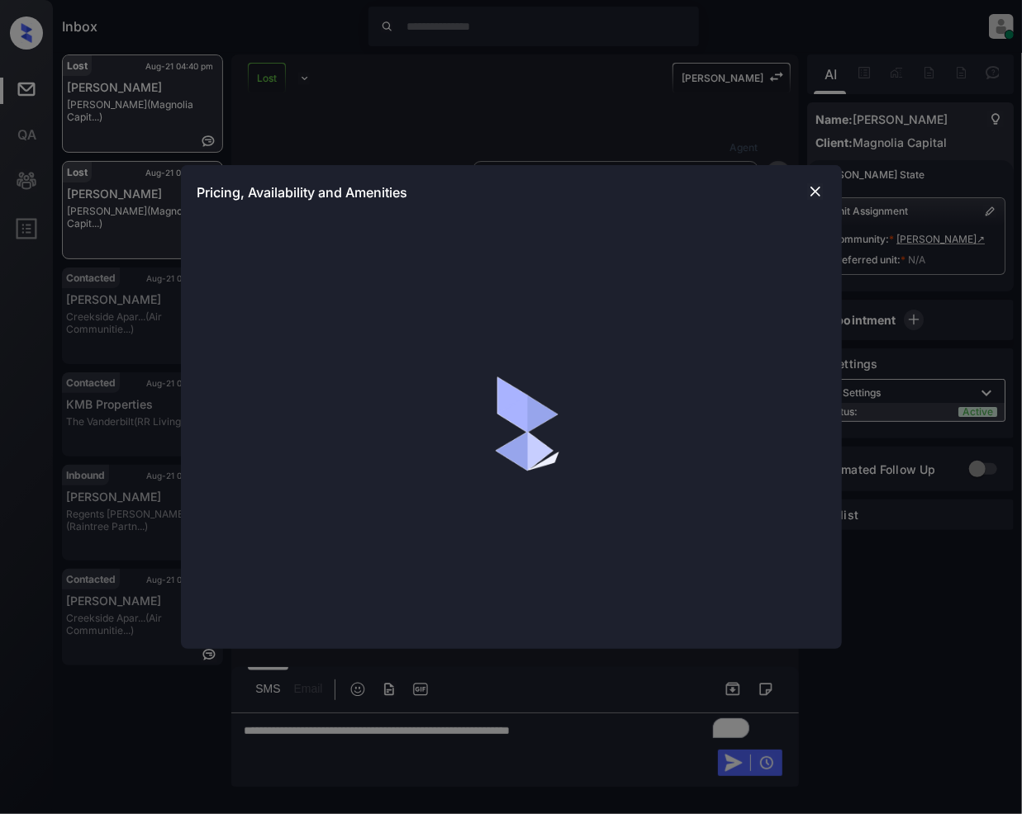
scroll to position [6899, 0]
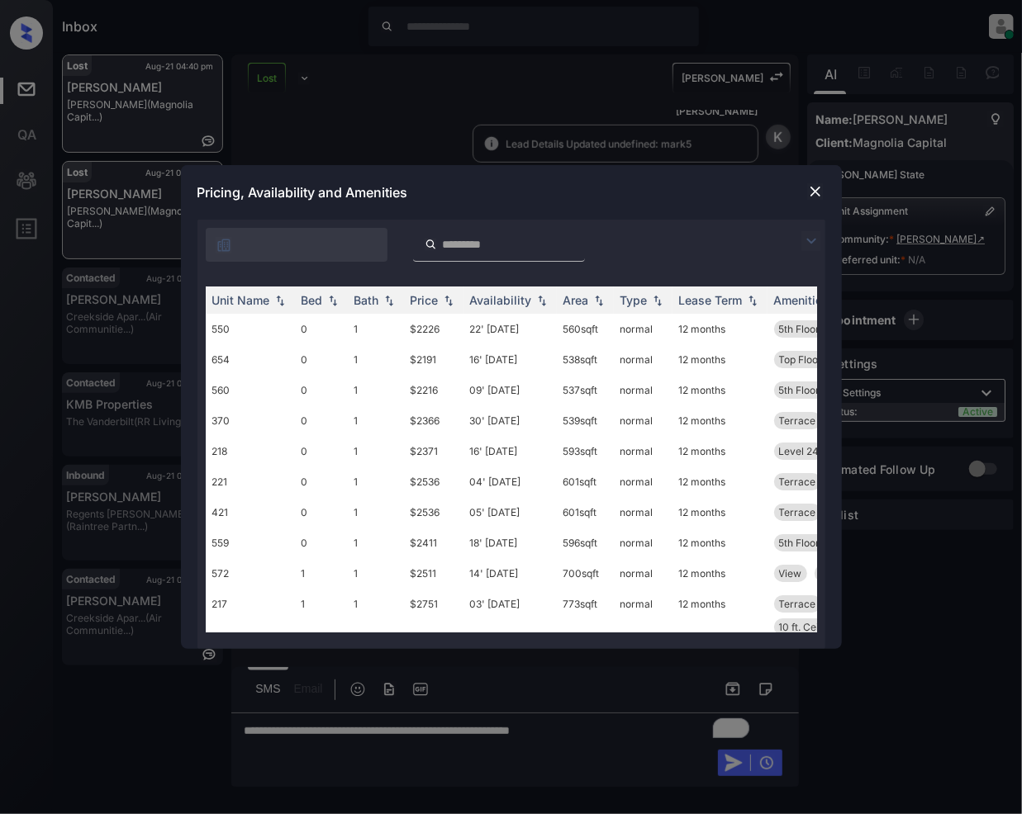
click at [808, 233] on img at bounding box center [811, 241] width 20 height 20
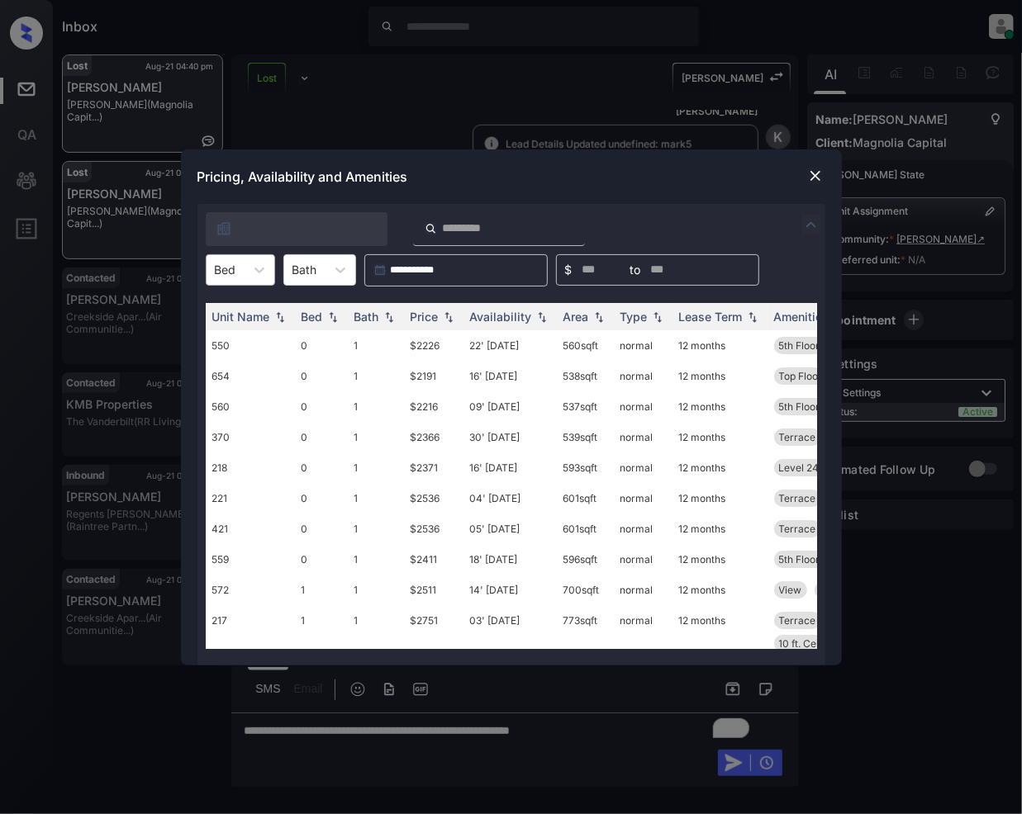
click at [243, 268] on div "Bed" at bounding box center [225, 270] width 38 height 24
click at [221, 345] on div "1" at bounding box center [240, 340] width 69 height 30
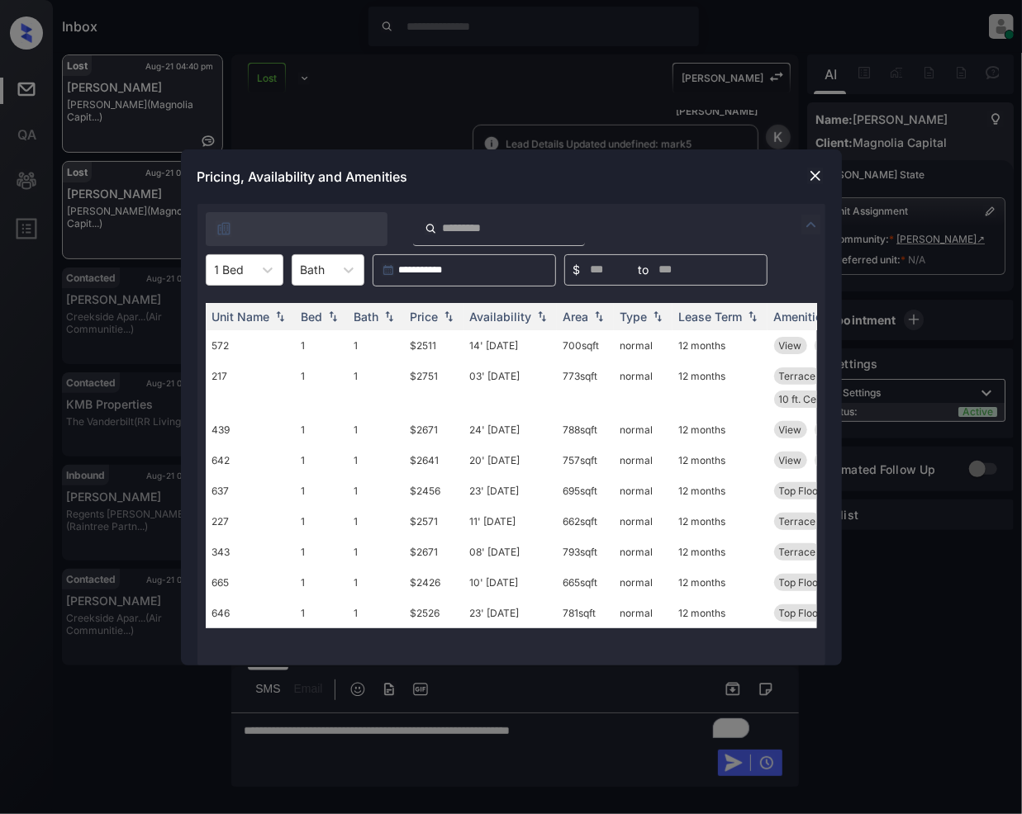
click at [817, 175] on img at bounding box center [815, 176] width 17 height 17
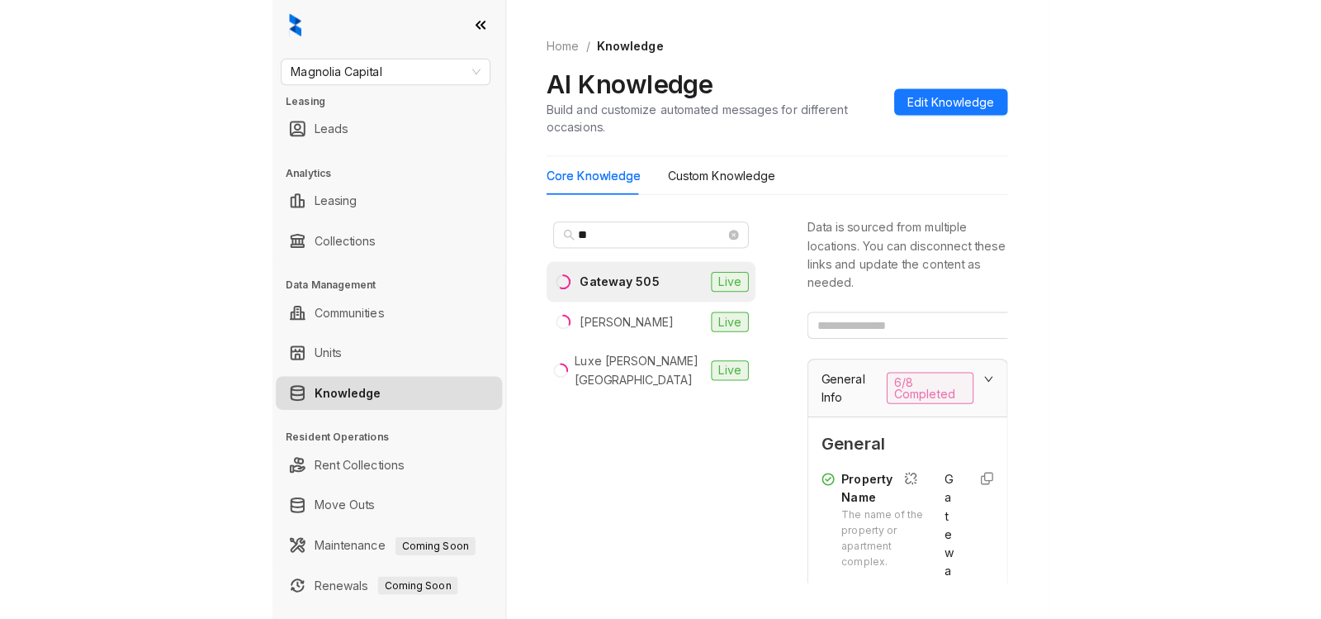
scroll to position [306, 0]
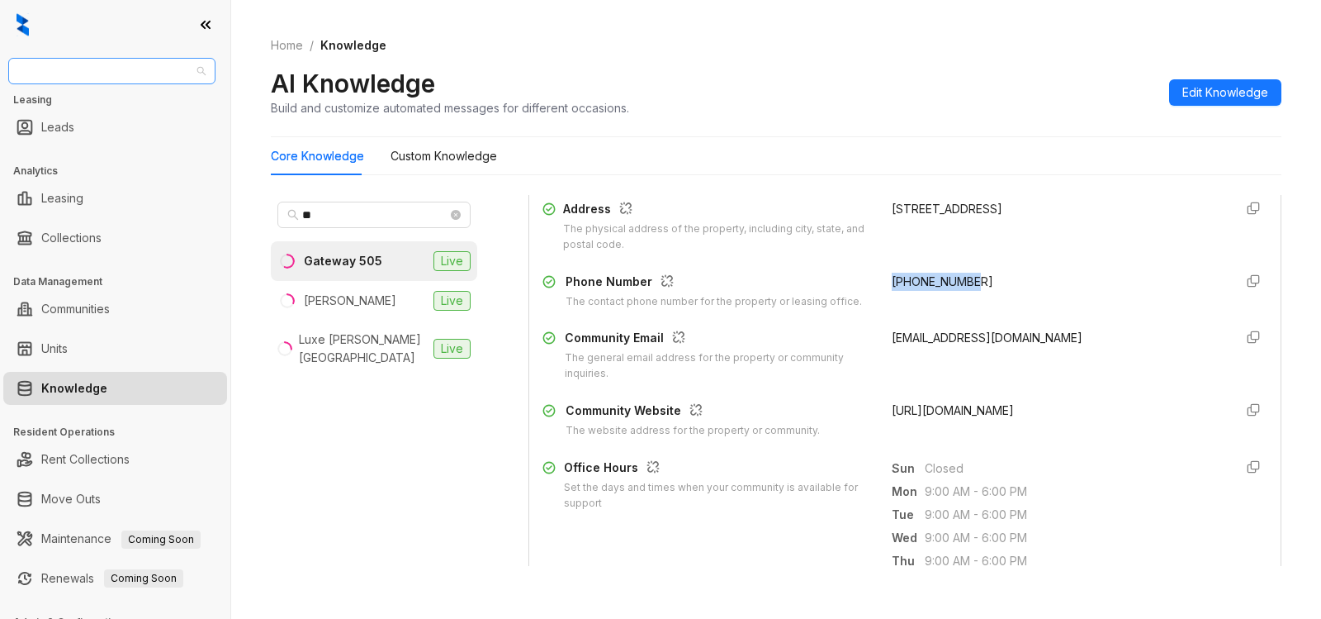
click at [145, 73] on span "Magnolia Capital" at bounding box center [111, 71] width 187 height 25
type input "****"
click at [48, 106] on div "Indus" at bounding box center [111, 104] width 181 height 18
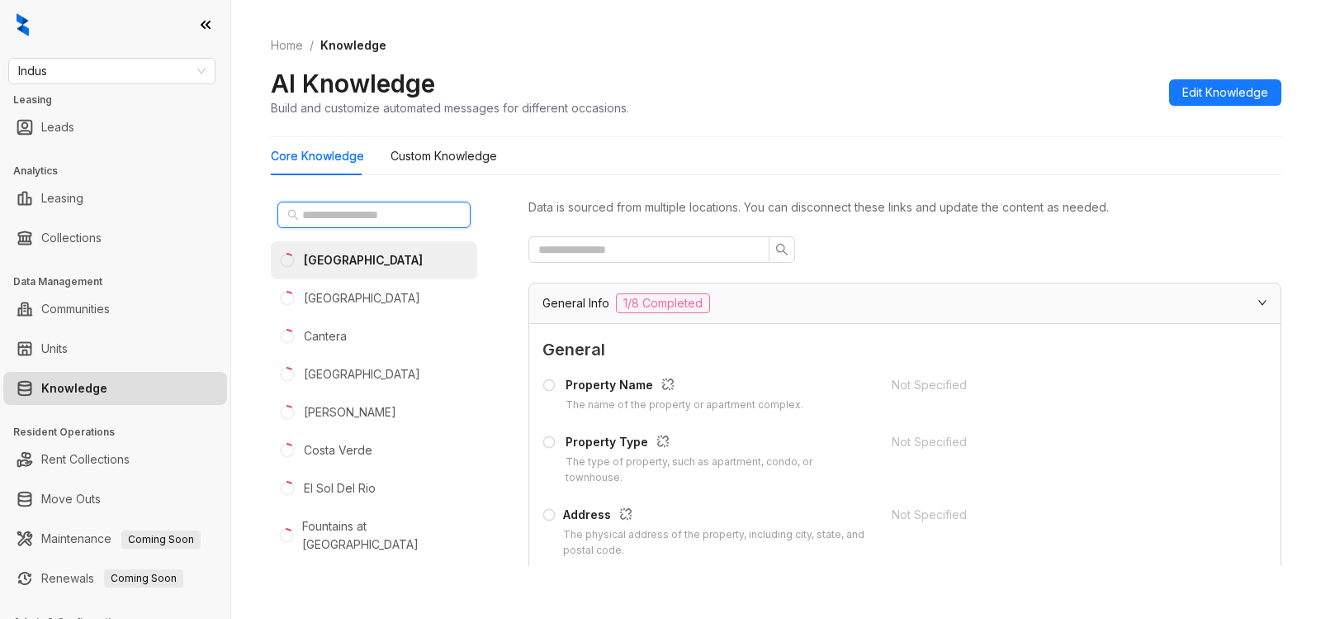
click at [353, 215] on input "text" at bounding box center [374, 215] width 145 height 18
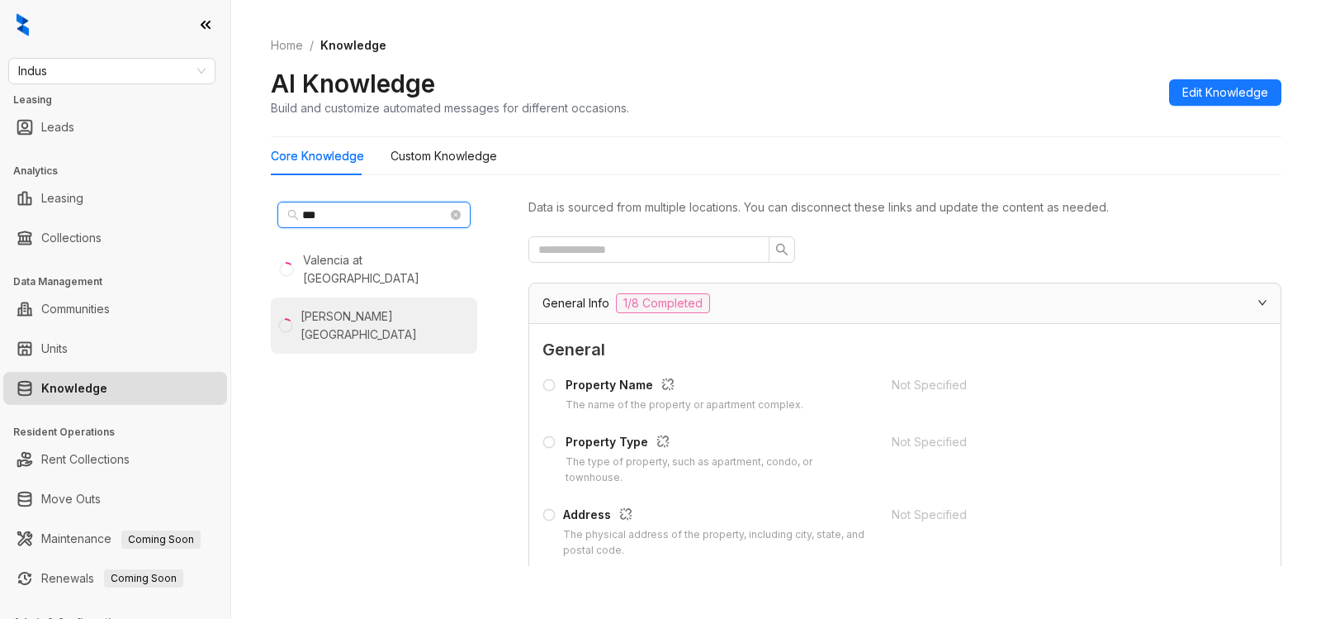
type input "***"
click at [333, 307] on div "[PERSON_NAME][GEOGRAPHIC_DATA]" at bounding box center [386, 325] width 170 height 36
